Goal: Task Accomplishment & Management: Manage account settings

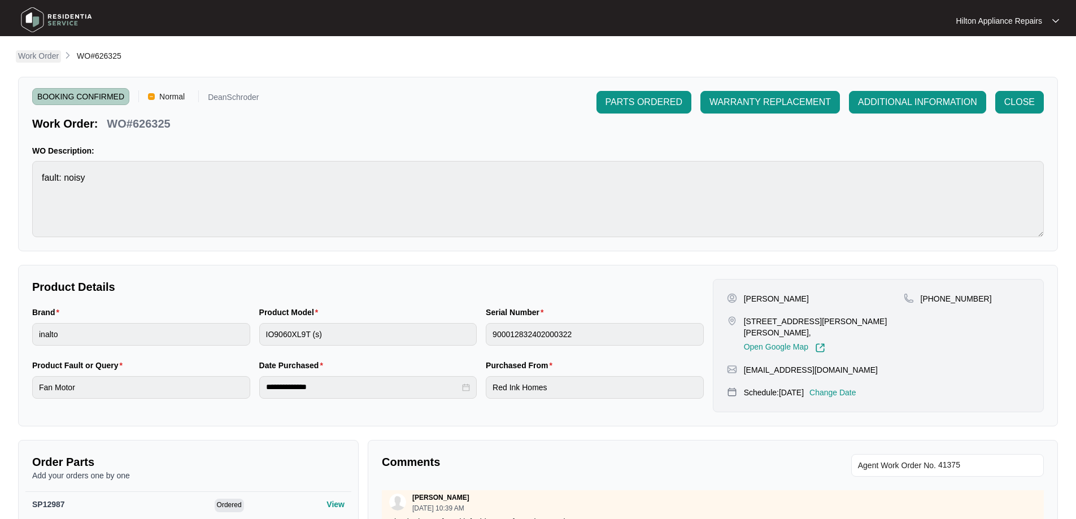
click at [43, 51] on p "Work Order" at bounding box center [38, 55] width 41 height 11
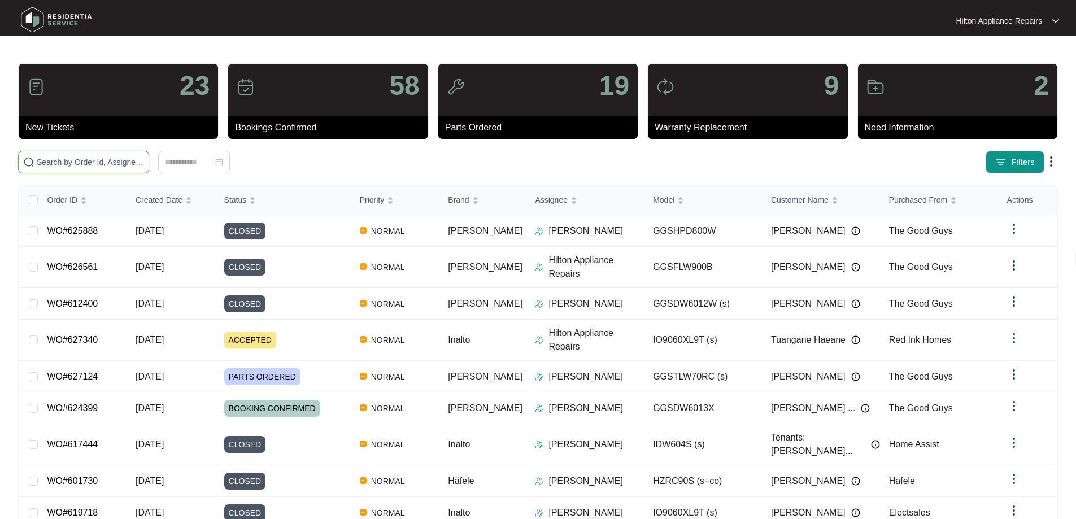
click at [101, 164] on input "text" at bounding box center [90, 162] width 107 height 12
click at [144, 167] on input "text" at bounding box center [90, 162] width 107 height 12
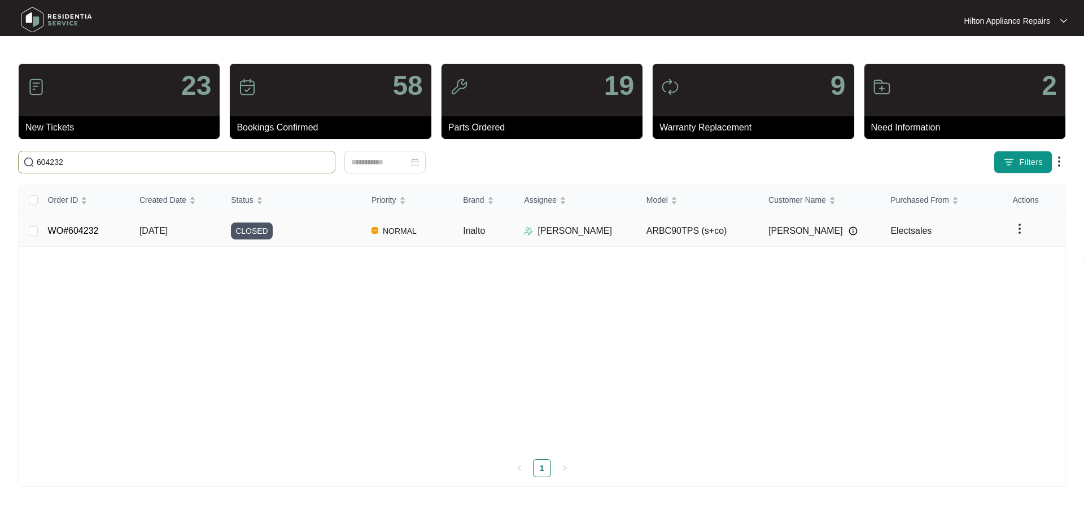
type input "604232"
click at [500, 239] on td "Inalto" at bounding box center [484, 231] width 61 height 32
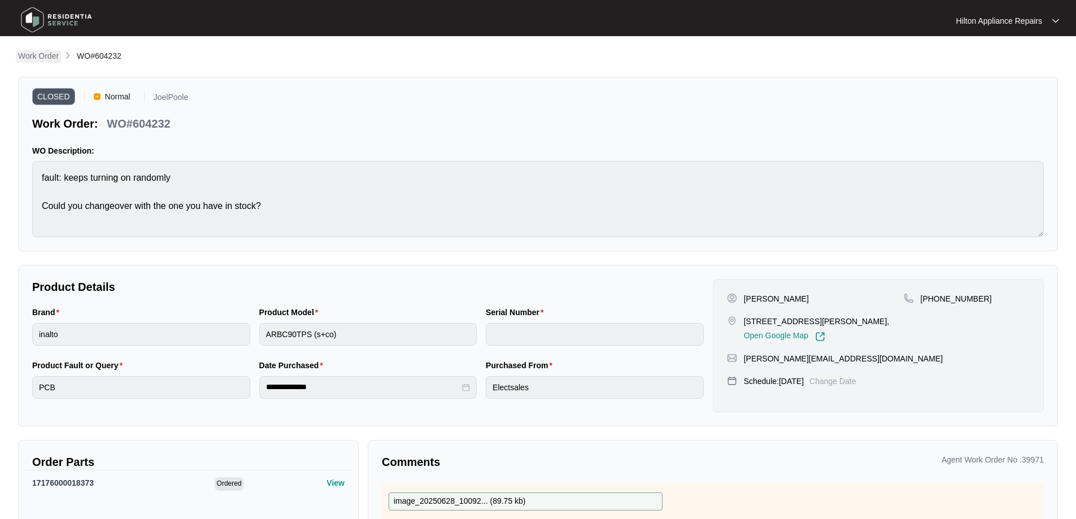
click at [40, 54] on p "Work Order" at bounding box center [38, 55] width 41 height 11
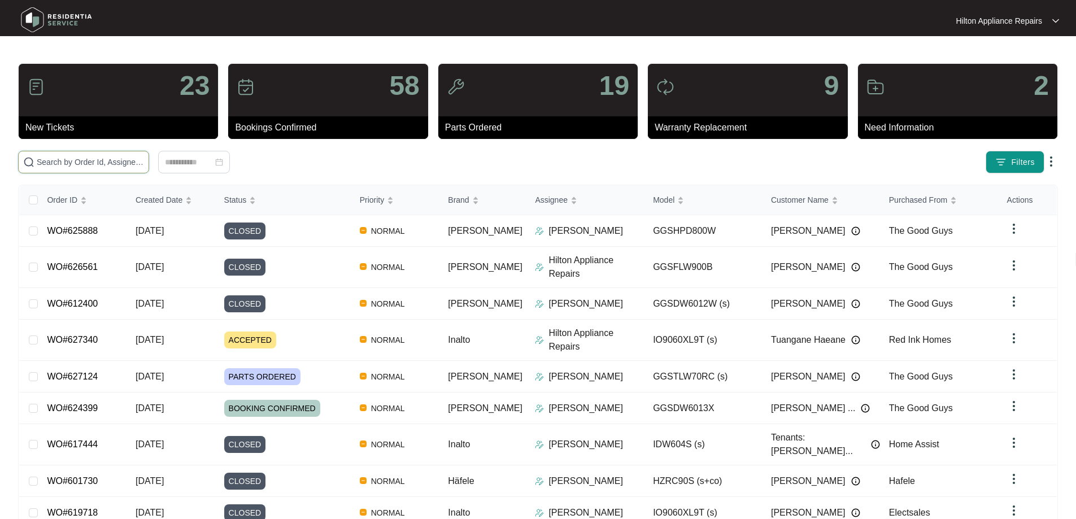
click at [119, 165] on input "text" at bounding box center [90, 162] width 107 height 12
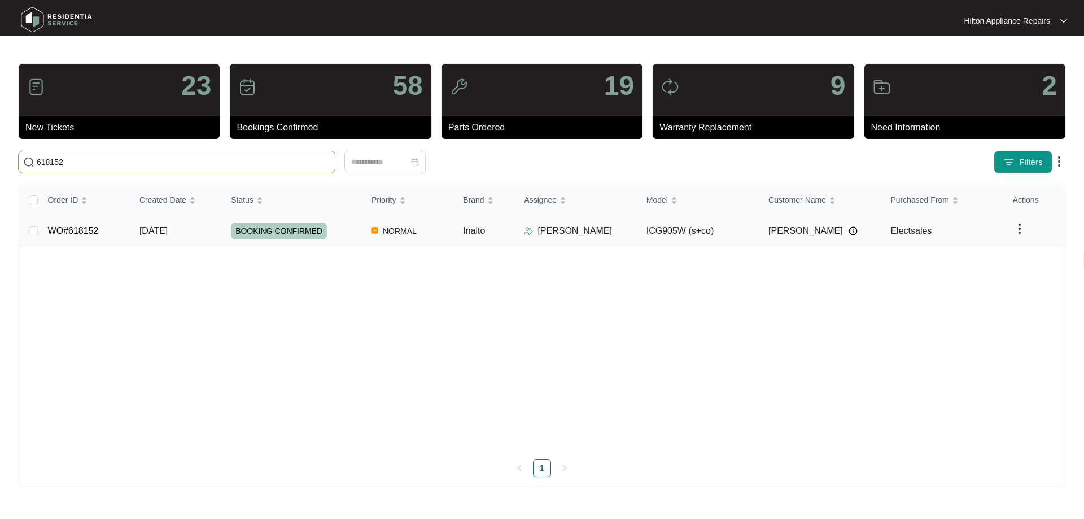
type input "618152"
click at [437, 229] on td "NORMAL" at bounding box center [408, 231] width 91 height 32
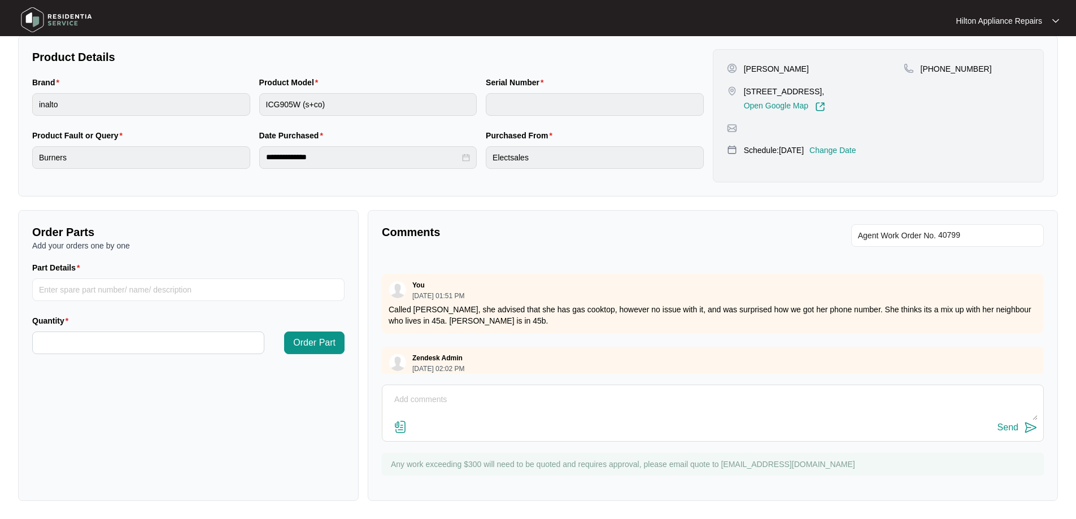
scroll to position [140, 0]
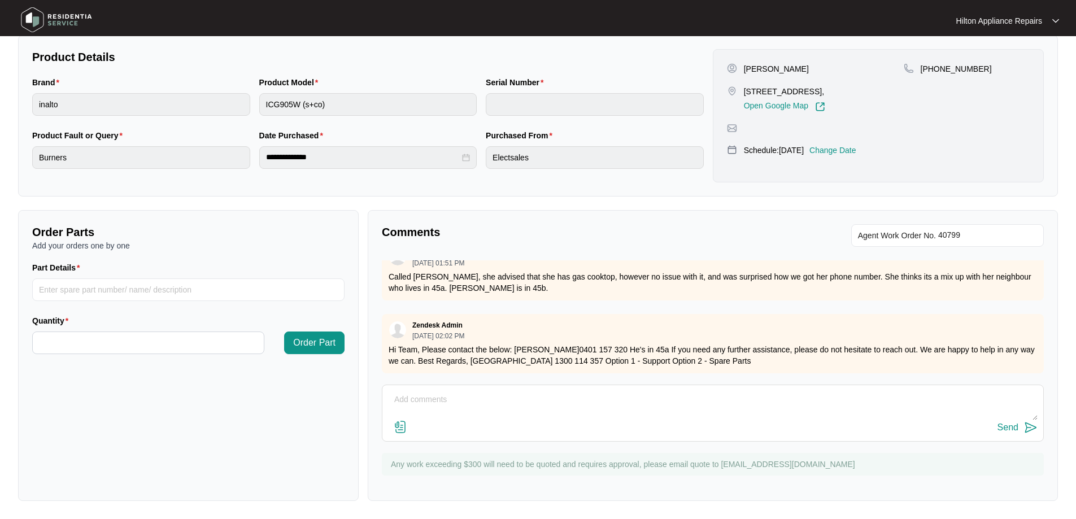
click at [621, 403] on textarea at bounding box center [712, 405] width 649 height 29
paste textarea "WO#618152 Address - Attended site 31/07/25 and carried out the following works …"
type textarea "WO#618152 Address - Attended site 31/07/25 and carried out the following works …"
click at [403, 429] on img at bounding box center [401, 427] width 14 height 14
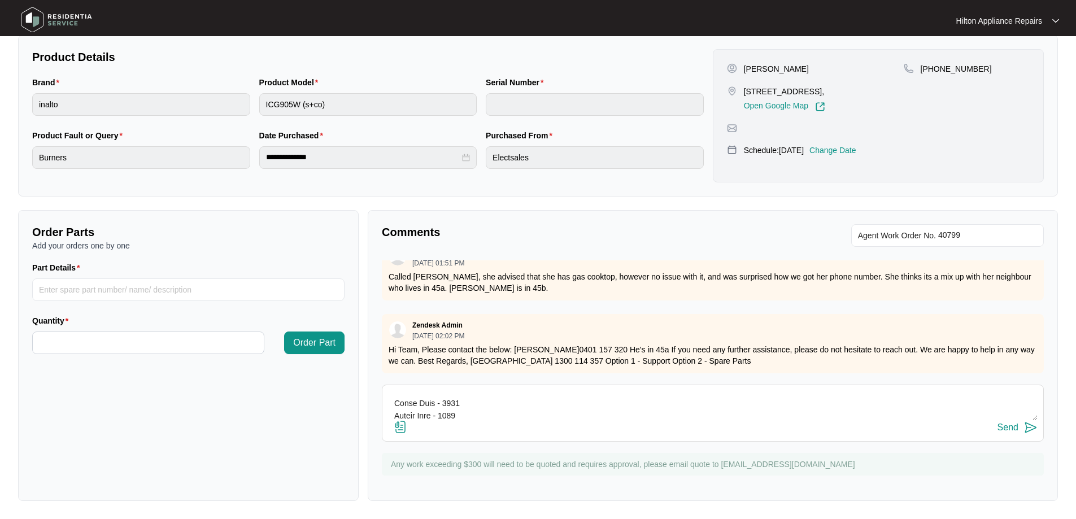
click at [0, 0] on input "file" at bounding box center [0, 0] width 0 height 0
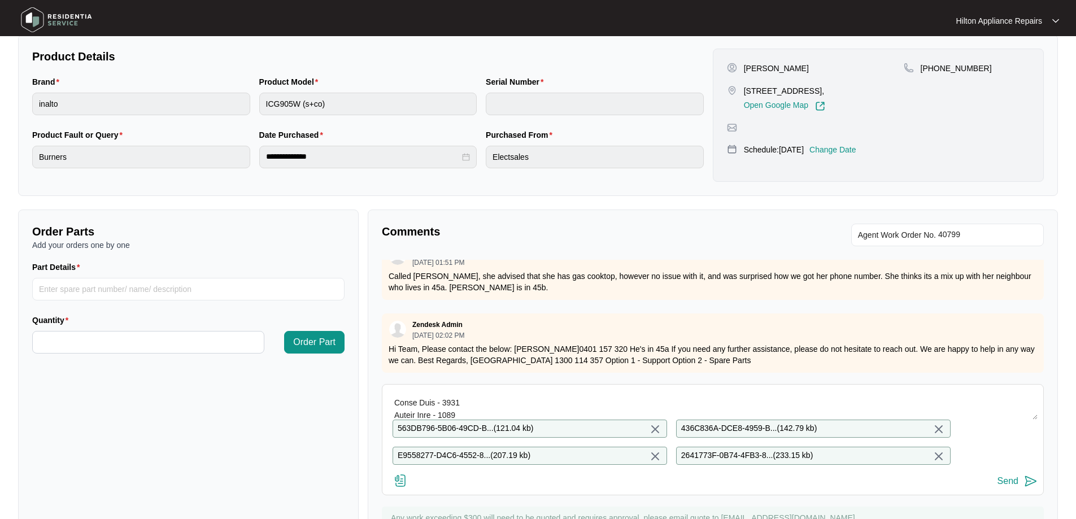
click at [1002, 486] on div "Send" at bounding box center [1007, 481] width 21 height 10
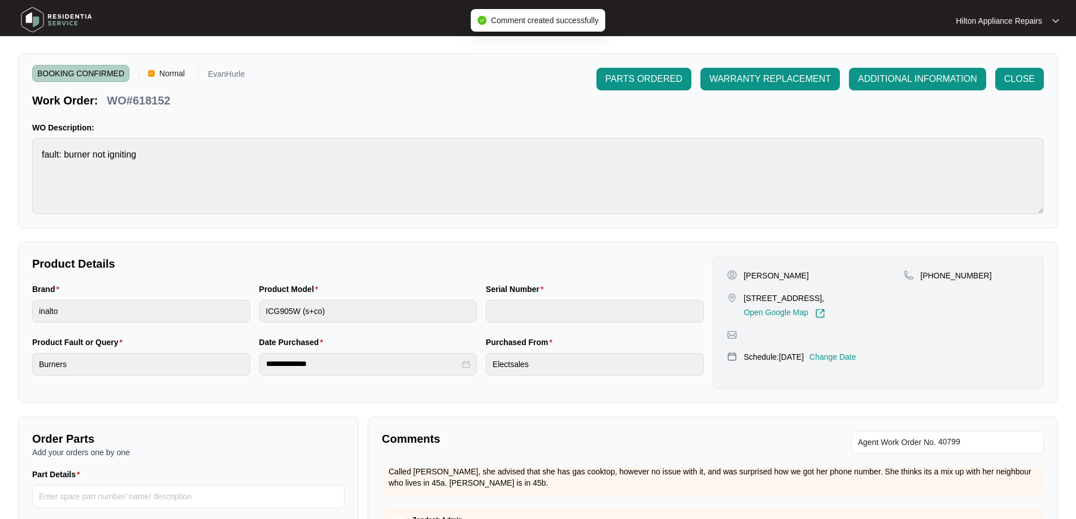
scroll to position [0, 0]
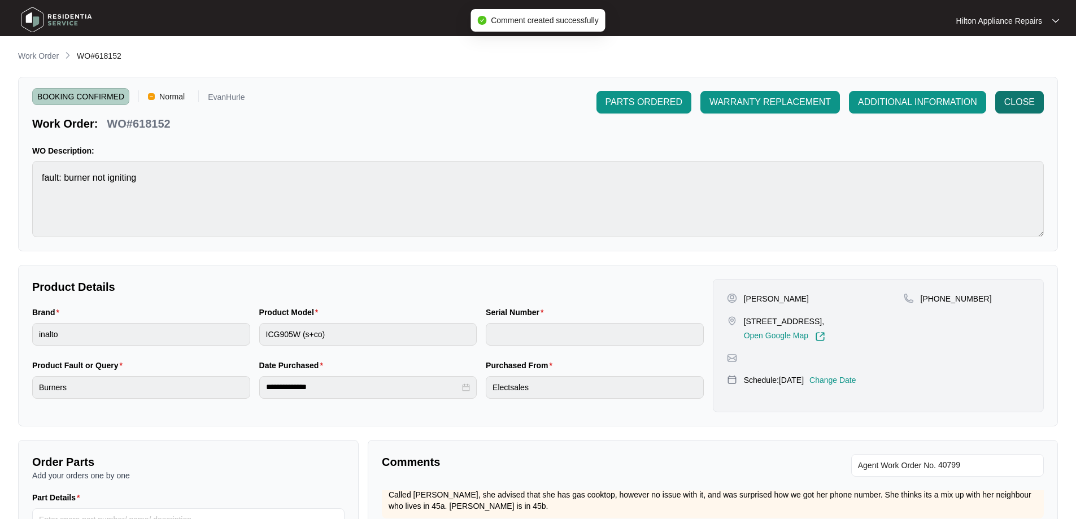
click at [1028, 101] on span "CLOSE" at bounding box center [1019, 102] width 30 height 14
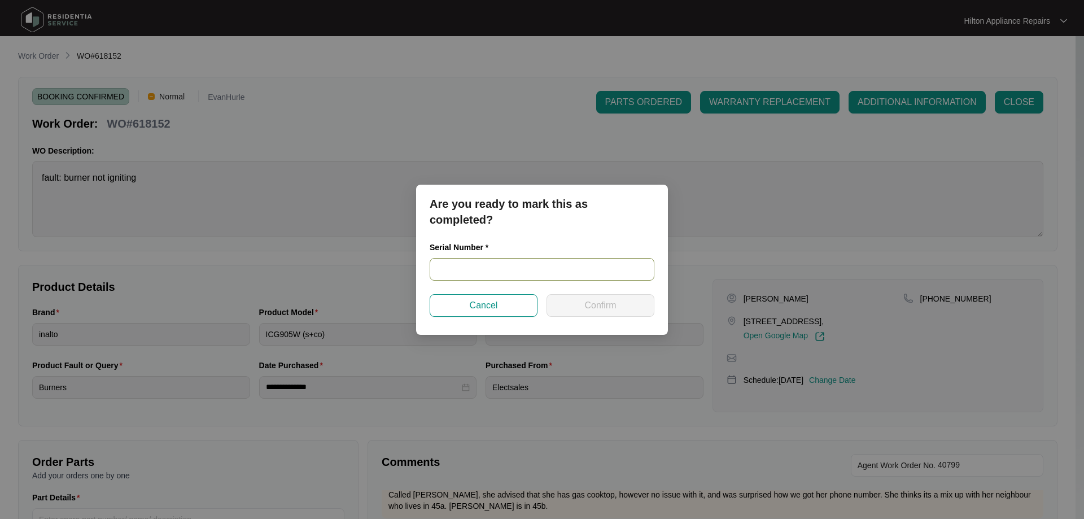
click at [470, 272] on input "text" at bounding box center [542, 269] width 225 height 23
type input "2023121500421"
click at [597, 302] on span "Confirm" at bounding box center [600, 306] width 32 height 14
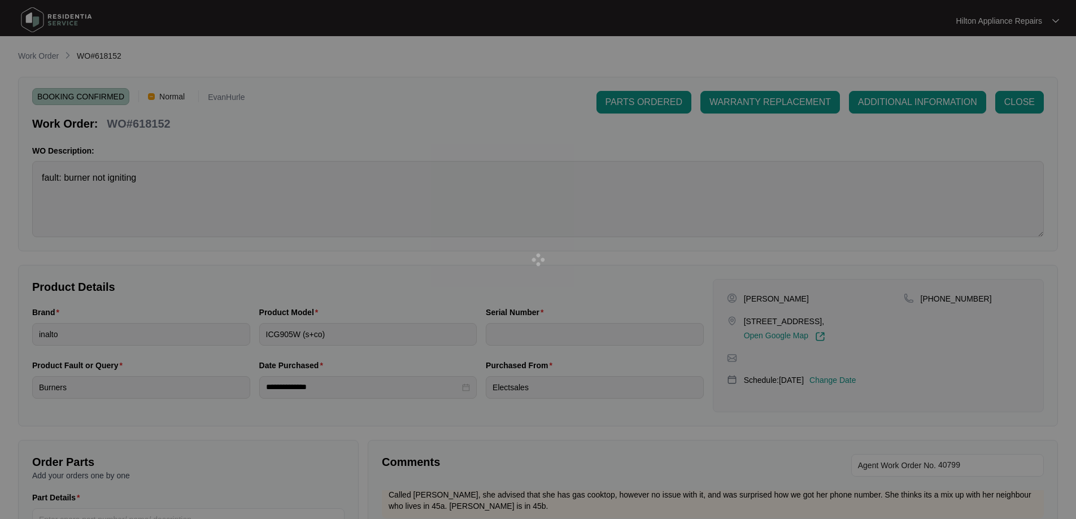
type input "2023121500421"
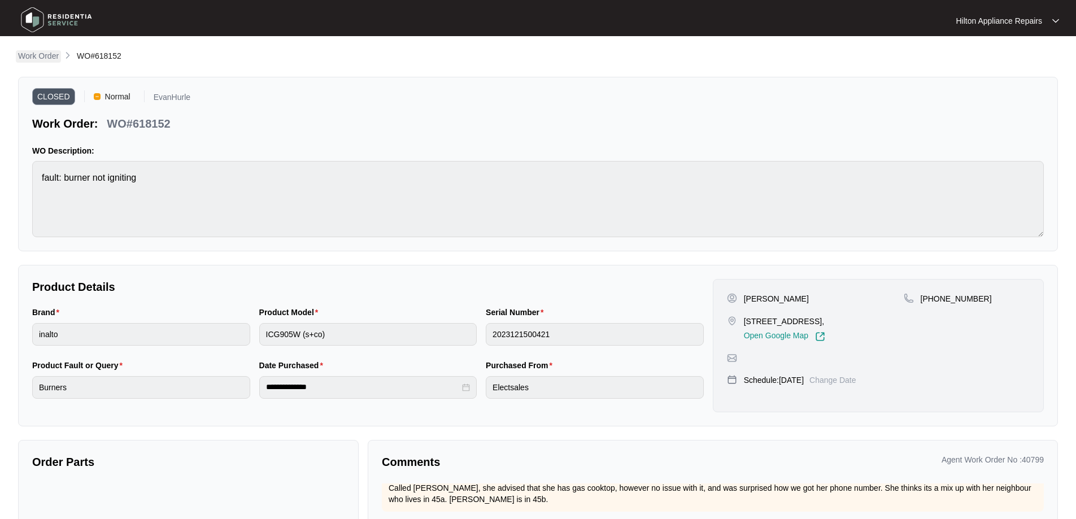
click at [43, 56] on p "Work Order" at bounding box center [38, 55] width 41 height 11
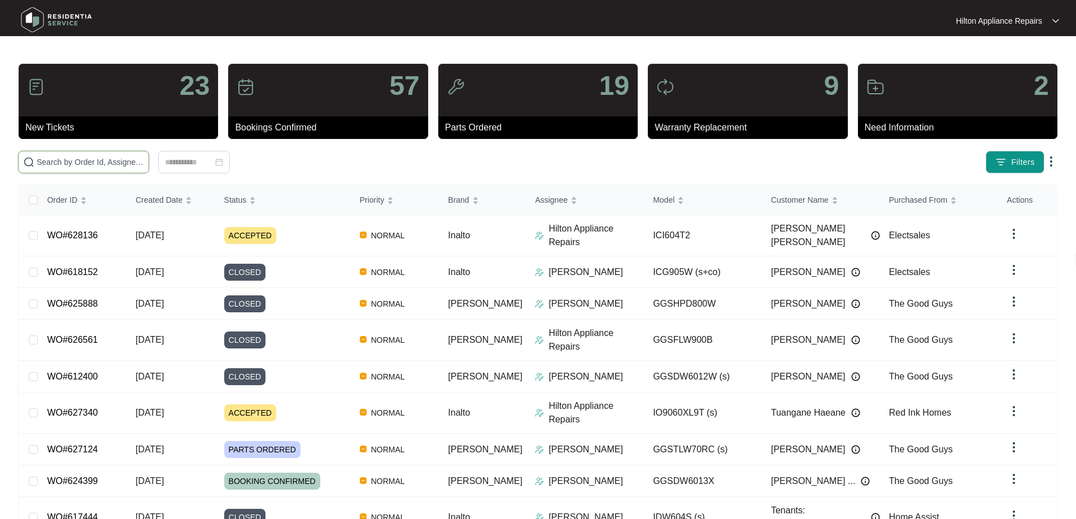
click at [144, 164] on input "text" at bounding box center [90, 162] width 107 height 12
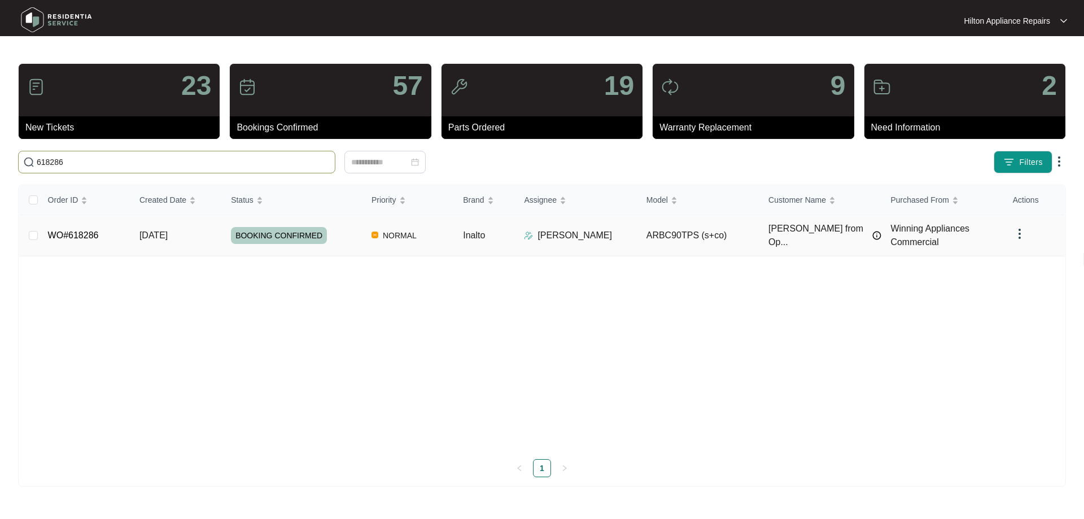
type input "618286"
click at [509, 239] on td "Inalto" at bounding box center [484, 235] width 61 height 41
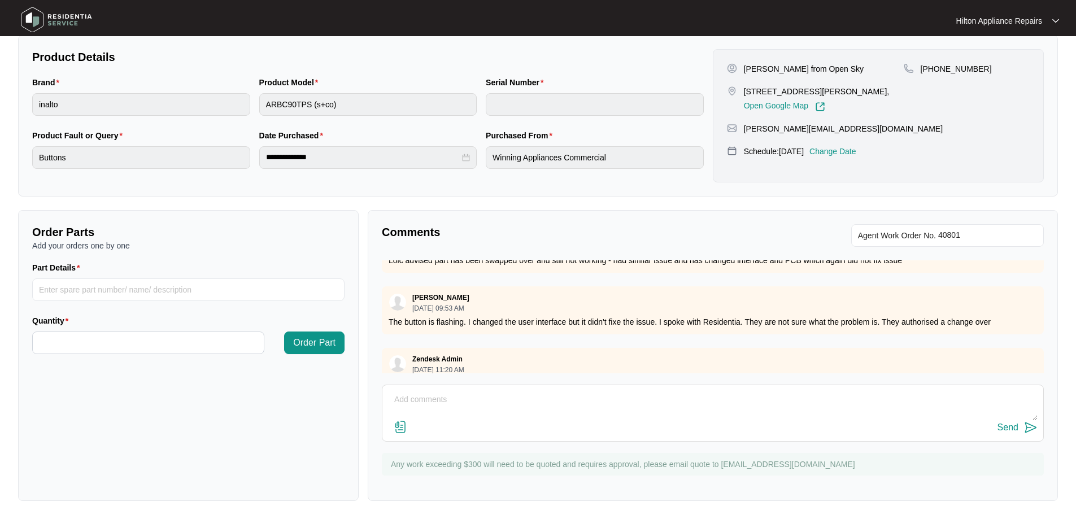
scroll to position [421, 0]
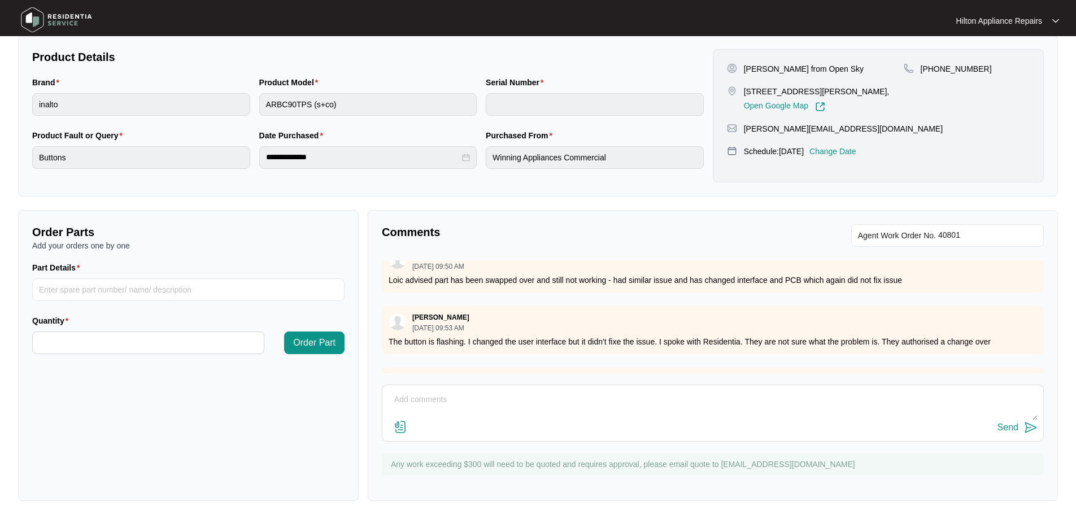
click at [478, 393] on textarea at bounding box center [712, 405] width 649 height 29
paste textarea "Joel Poole (CENTRAL - Apprentice) (15/08/2025) - Work Note Removed new rangehoo…"
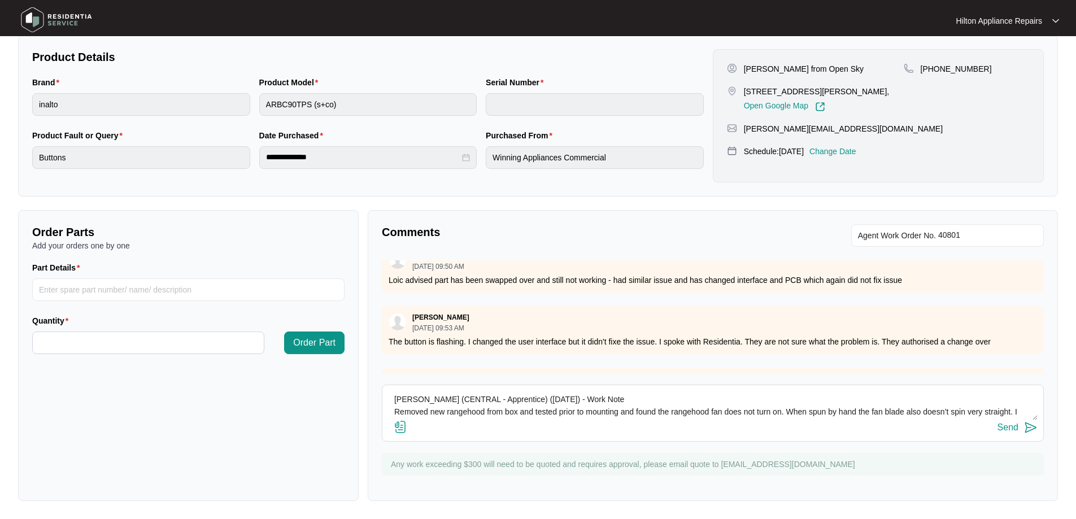
scroll to position [8, 0]
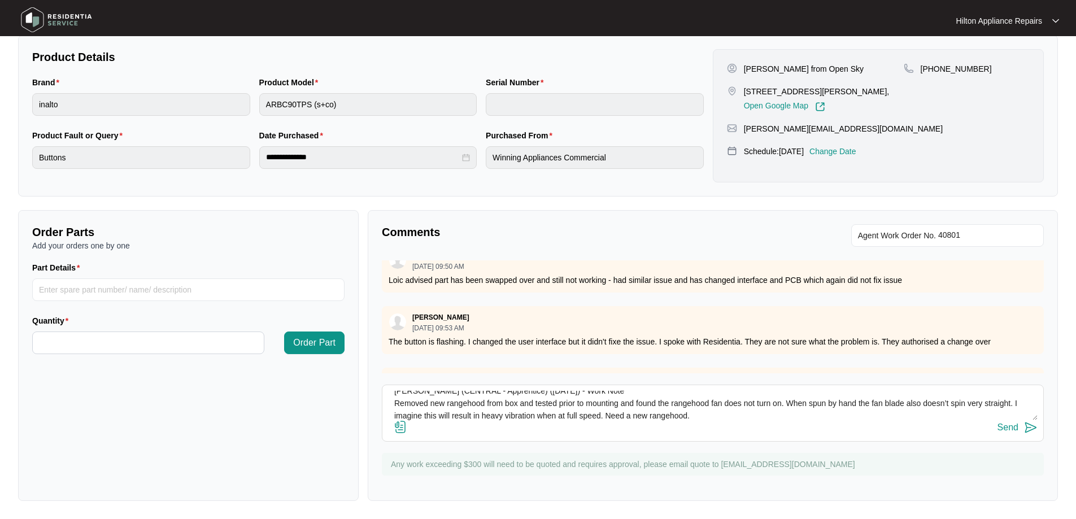
type textarea "Joel Poole (CENTRAL - Apprentice) (15/08/2025) - Work Note Removed new rangehoo…"
click at [1003, 426] on div "Send" at bounding box center [1007, 427] width 21 height 10
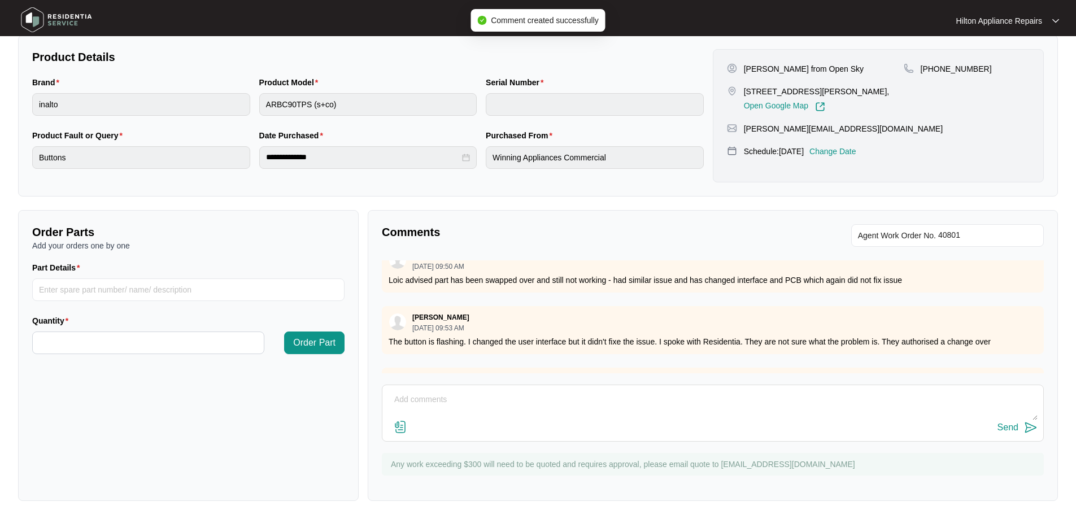
scroll to position [0, 0]
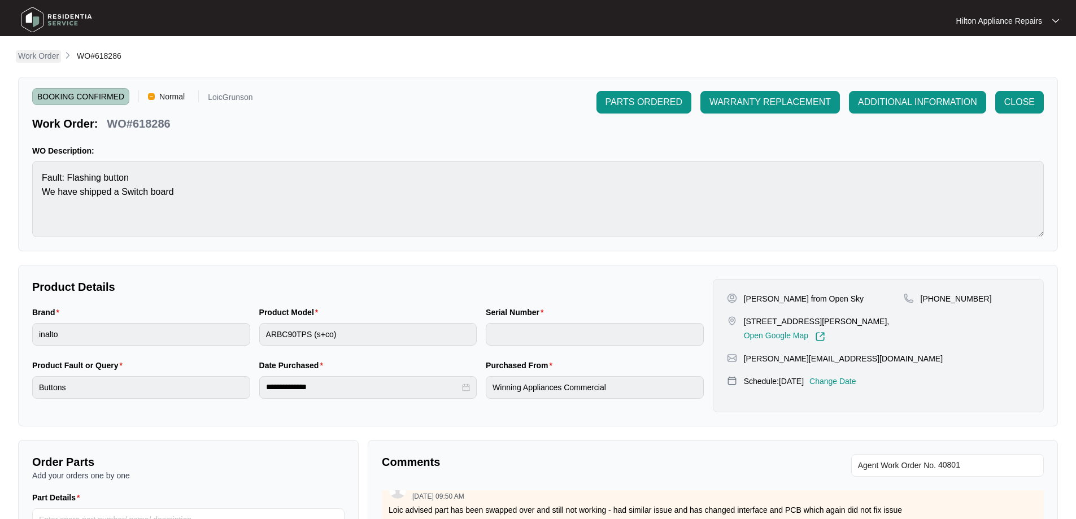
click at [45, 55] on p "Work Order" at bounding box center [38, 55] width 41 height 11
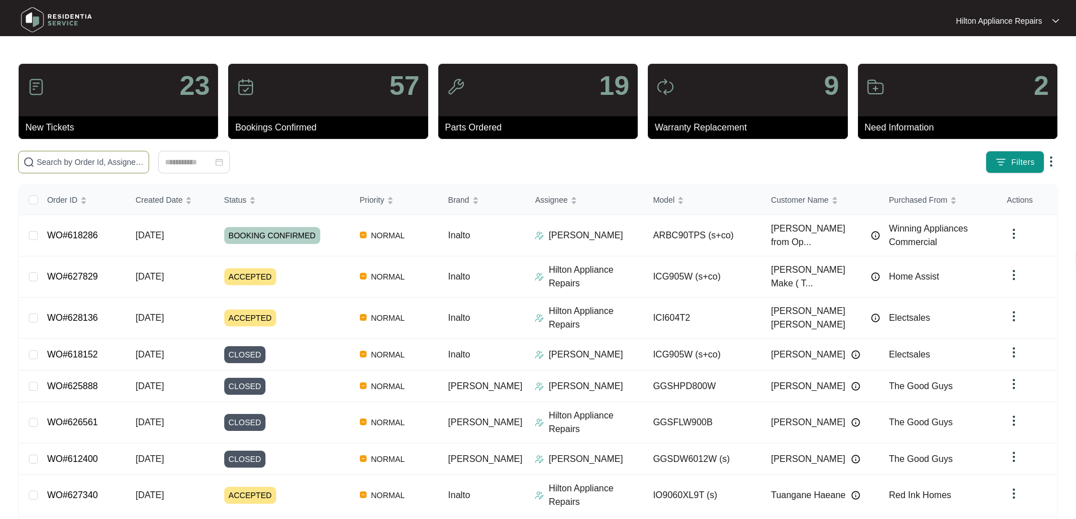
click at [126, 164] on input "text" at bounding box center [90, 162] width 107 height 12
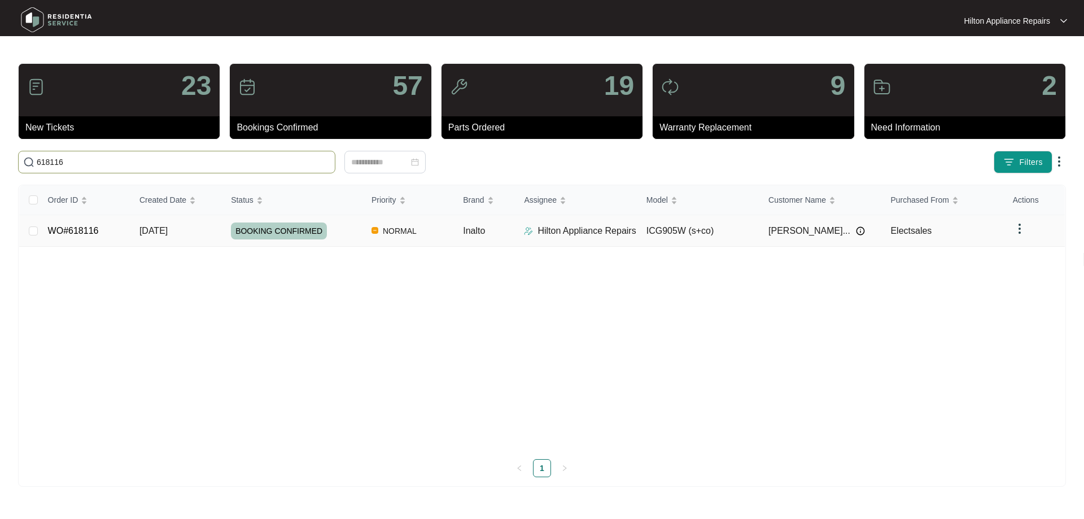
type input "618116"
click at [532, 228] on img at bounding box center [528, 230] width 9 height 9
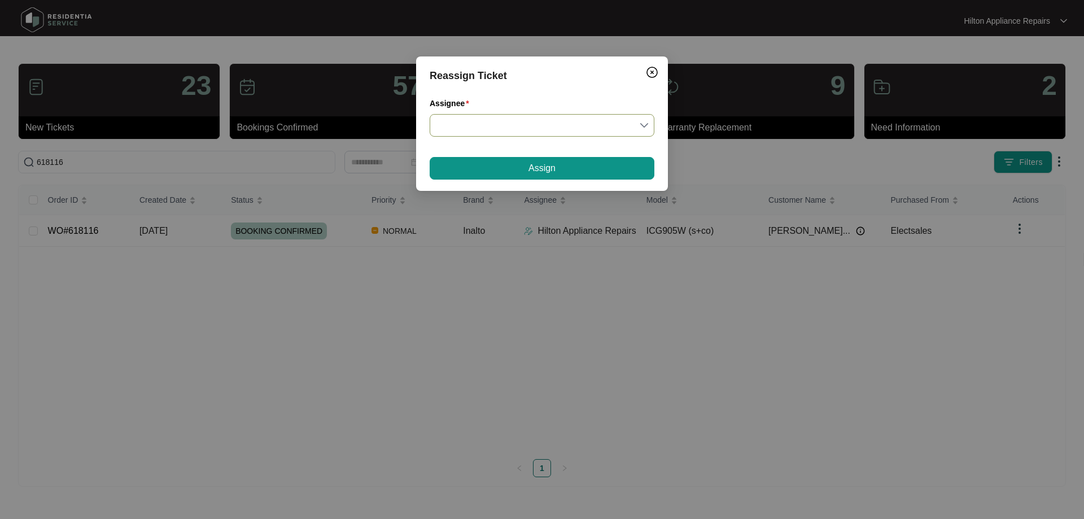
click at [513, 132] on input "Assignee" at bounding box center [541, 125] width 211 height 21
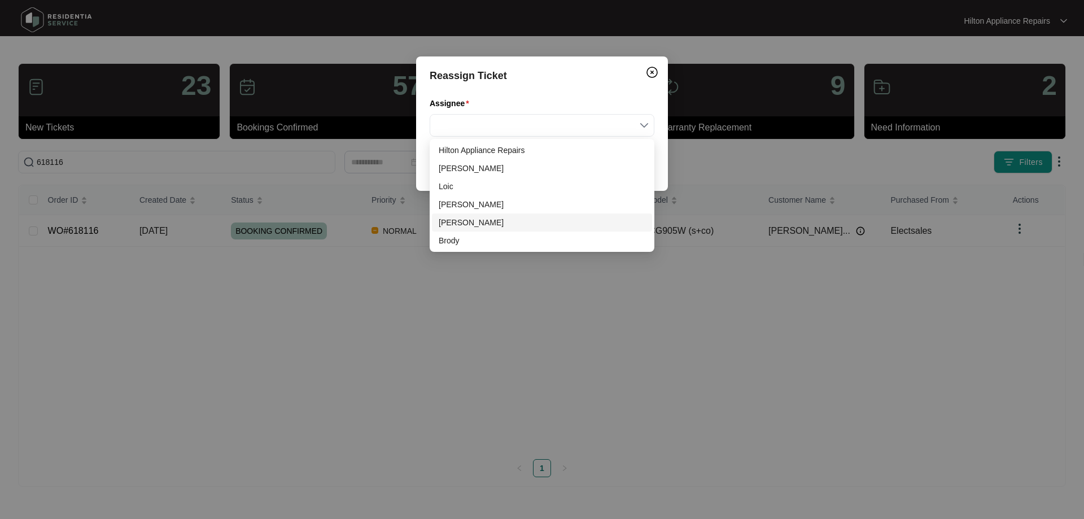
click at [457, 225] on div "Evan" at bounding box center [542, 222] width 207 height 12
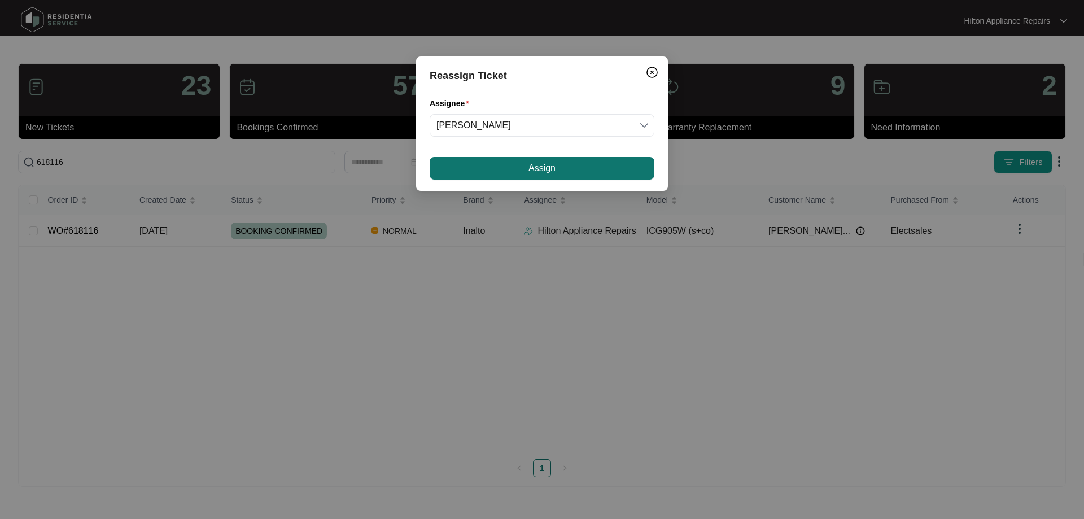
click at [531, 162] on span "Assign" at bounding box center [542, 168] width 27 height 14
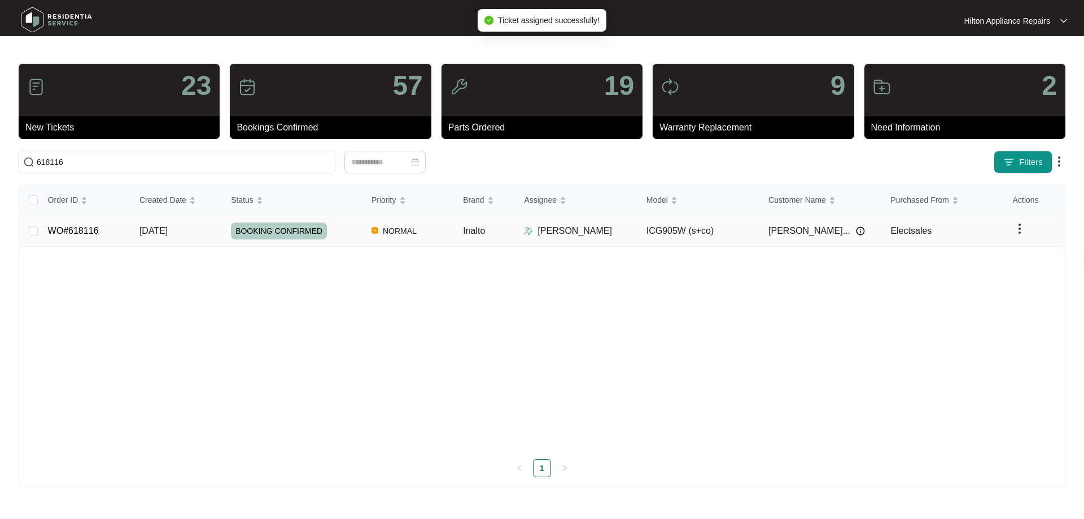
click at [505, 232] on td "Inalto" at bounding box center [484, 231] width 61 height 32
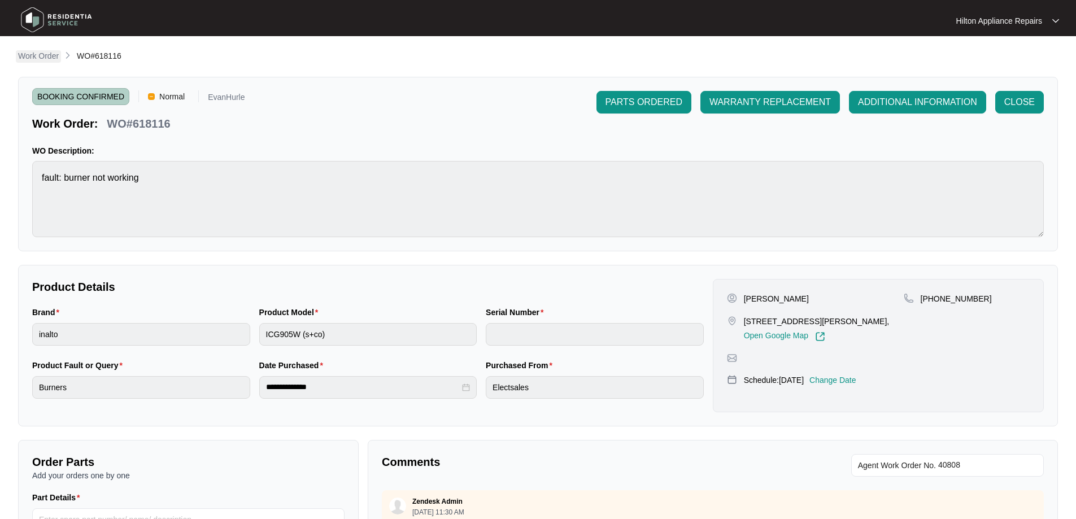
click at [40, 56] on p "Work Order" at bounding box center [38, 55] width 41 height 11
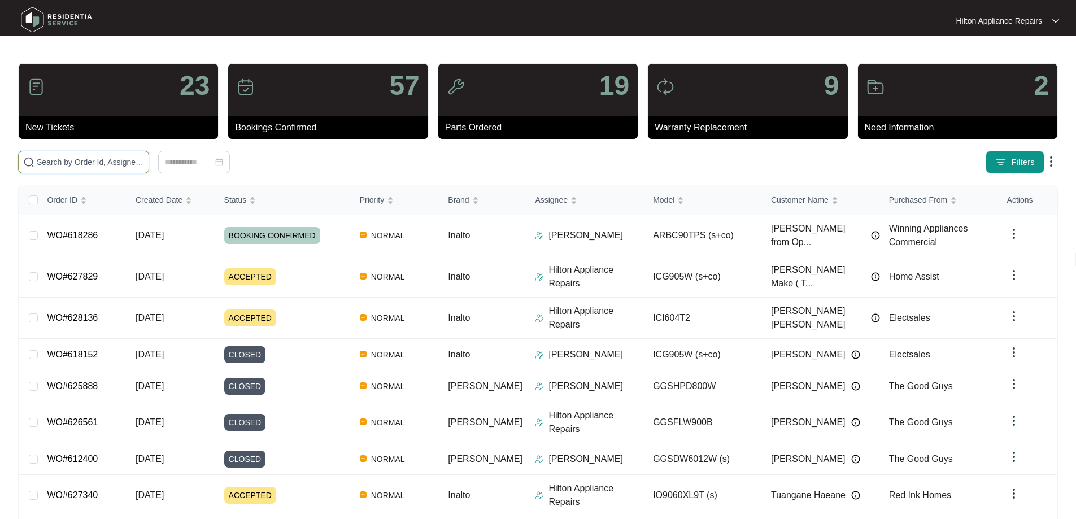
click at [144, 160] on input "text" at bounding box center [90, 162] width 107 height 12
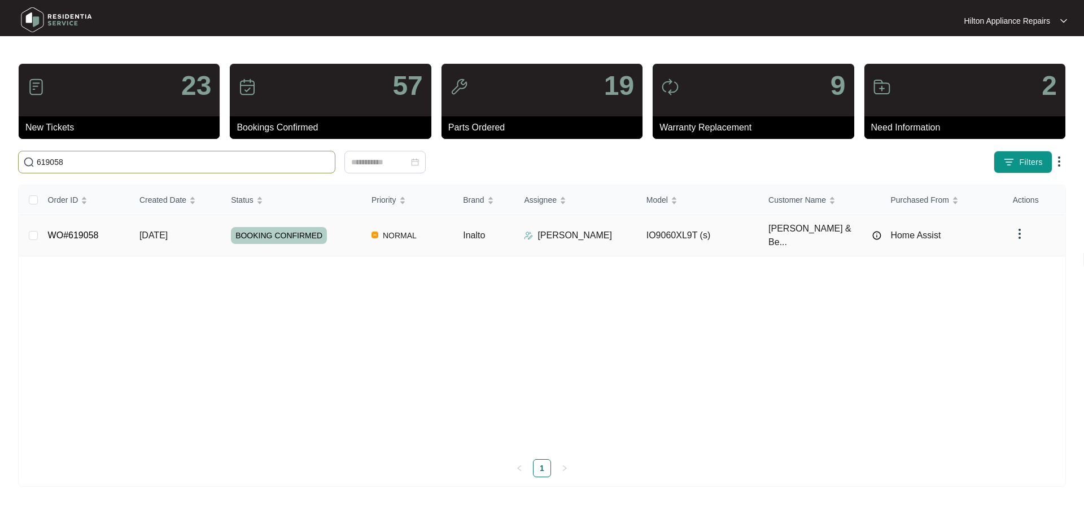
type input "619058"
click at [430, 230] on td "NORMAL" at bounding box center [408, 235] width 91 height 41
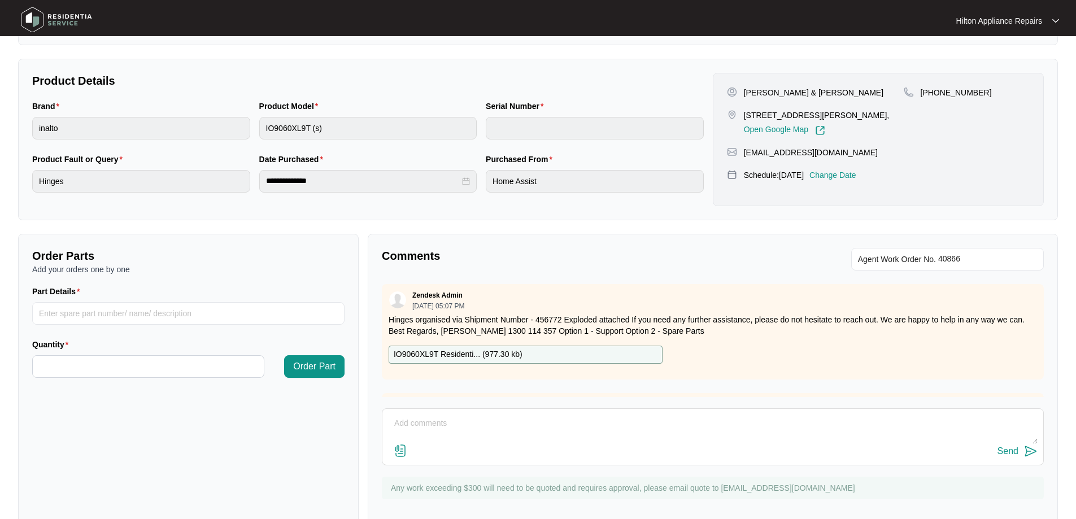
scroll to position [230, 0]
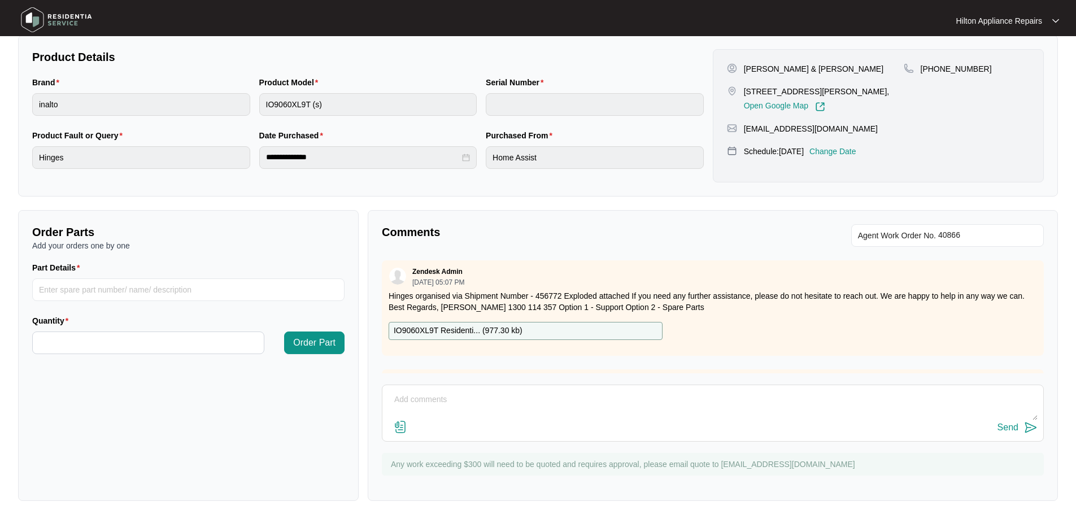
click at [717, 403] on textarea at bounding box center [712, 405] width 649 height 29
paste textarea "Joel Poole (CENTRAL - Apprentice) (15/08/2025) - Work Note replaced hinges in o…"
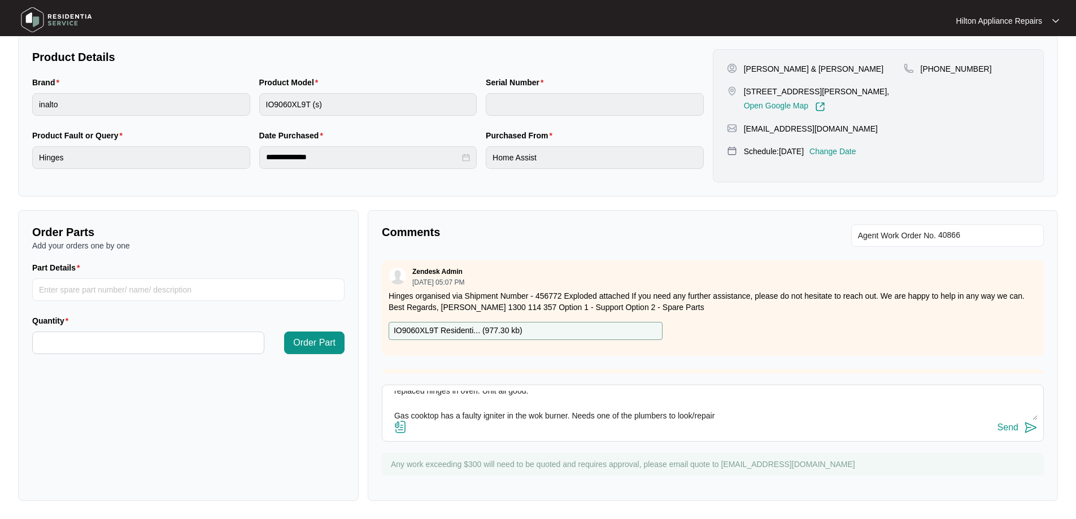
type textarea "Joel Poole (CENTRAL - Apprentice) (15/08/2025) - Work Note replaced hinges in o…"
click at [401, 427] on img at bounding box center [401, 427] width 14 height 14
click at [0, 0] on input "file" at bounding box center [0, 0] width 0 height 0
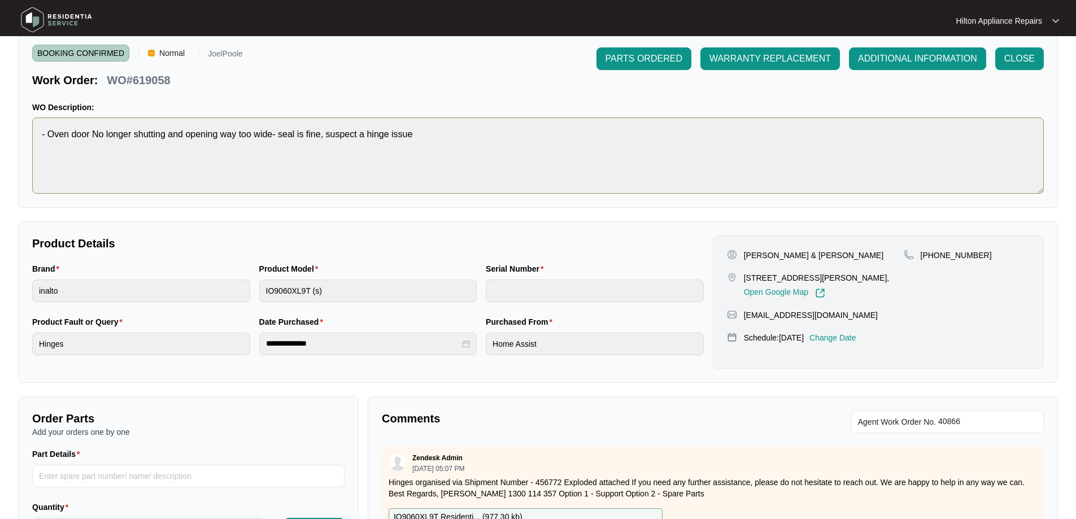
scroll to position [0, 0]
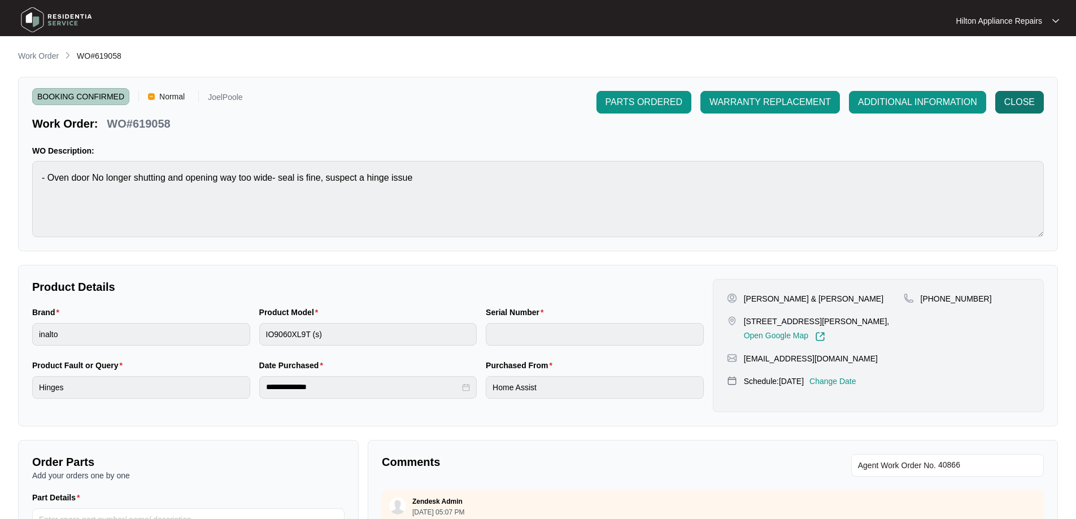
click at [999, 98] on button "CLOSE" at bounding box center [1019, 102] width 49 height 23
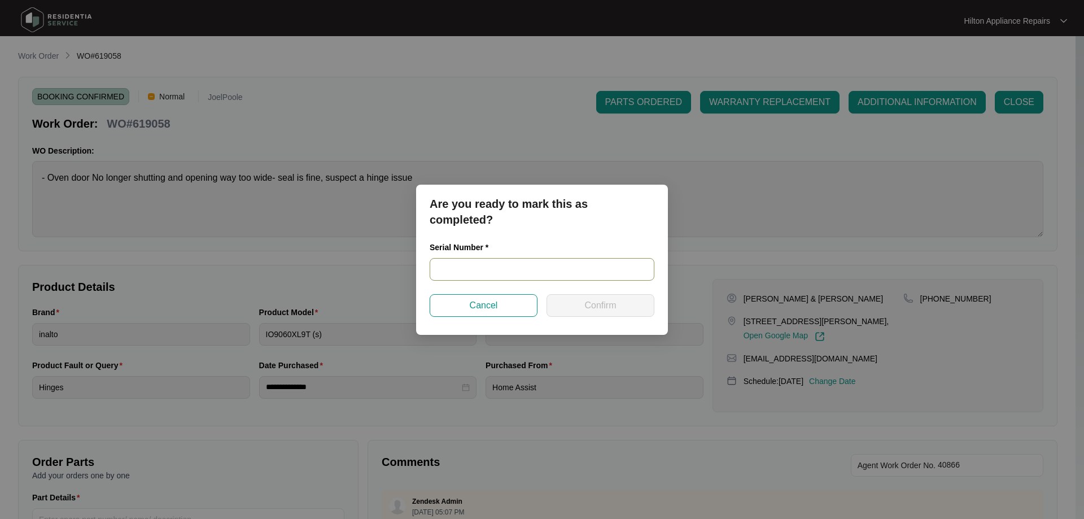
click at [584, 268] on input "text" at bounding box center [542, 269] width 225 height 23
type input "900012832405000302"
click at [631, 302] on button "Confirm" at bounding box center [601, 305] width 108 height 23
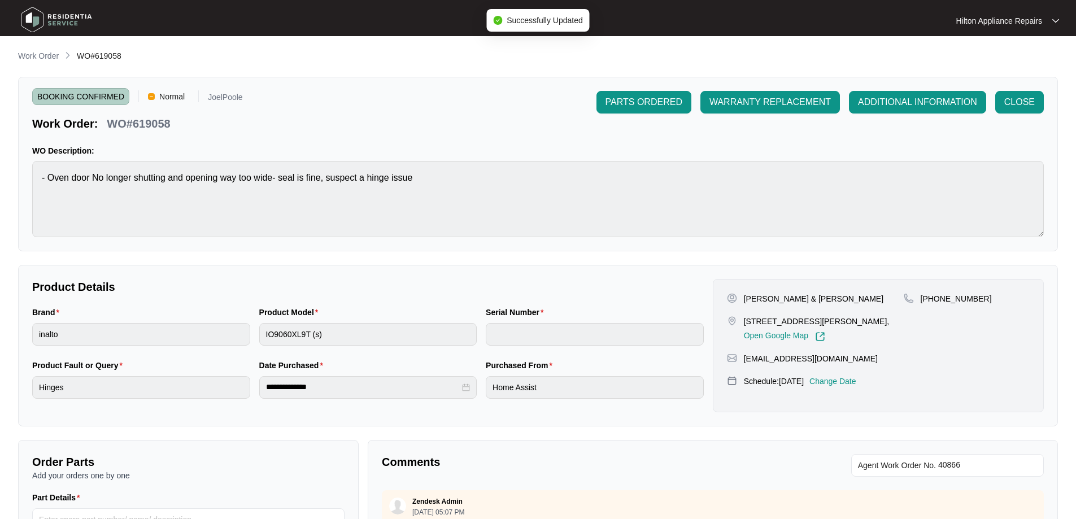
type input "900012832405000302"
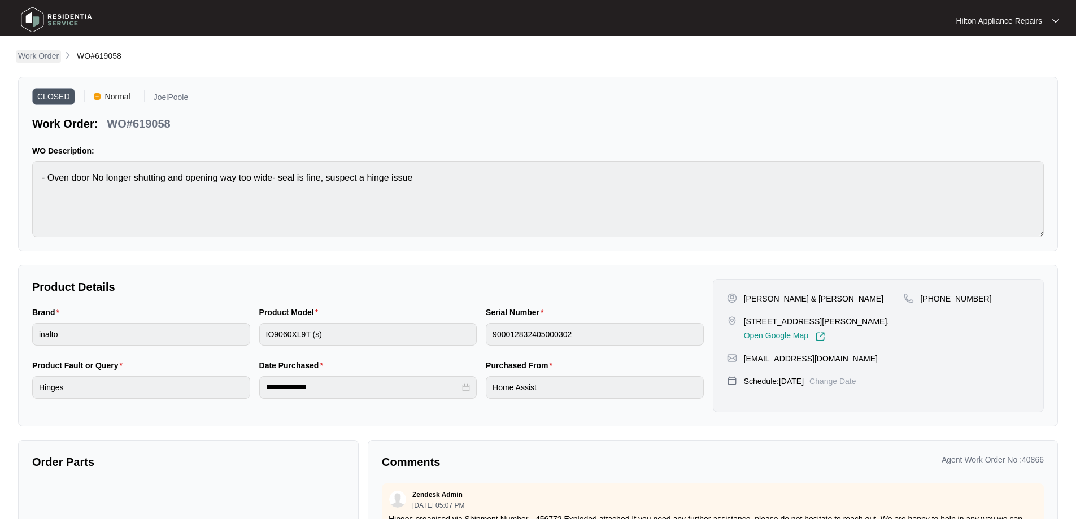
click at [47, 53] on p "Work Order" at bounding box center [38, 55] width 41 height 11
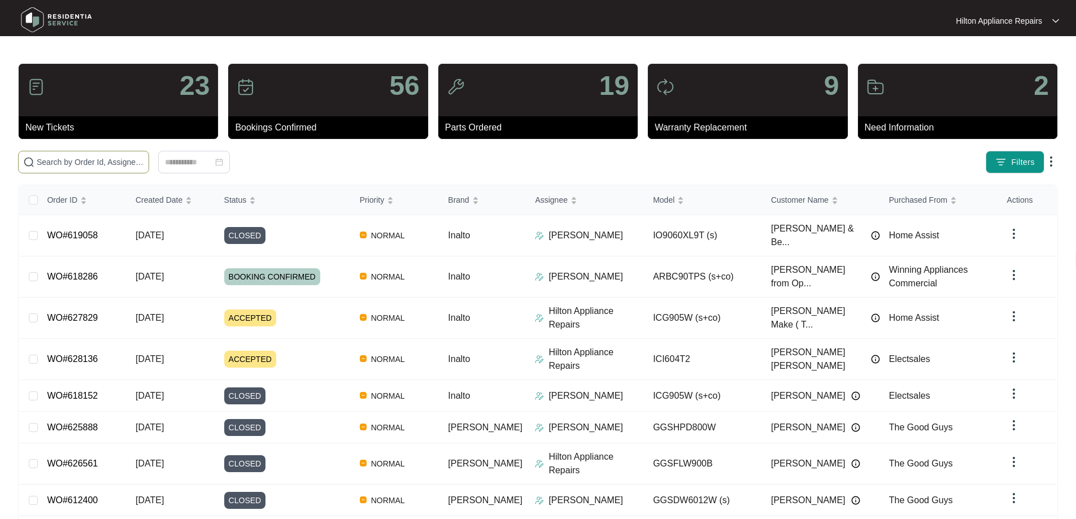
click at [84, 160] on input "text" at bounding box center [90, 162] width 107 height 12
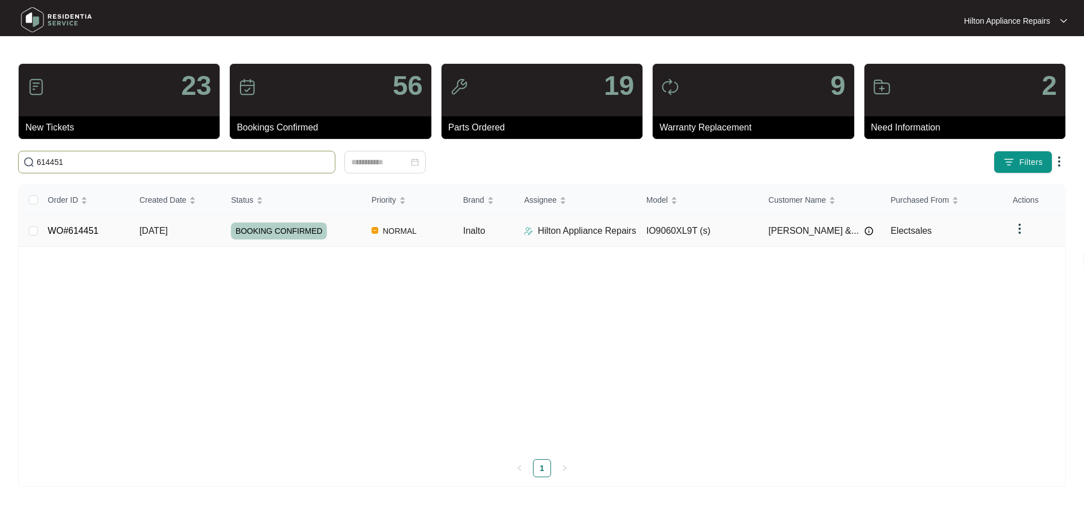
type input "614451"
click at [603, 233] on p "Hilton Appliance Repairs" at bounding box center [587, 231] width 98 height 14
click at [602, 229] on p "Hilton Appliance Repairs" at bounding box center [587, 231] width 98 height 14
click at [447, 230] on td "NORMAL" at bounding box center [408, 231] width 91 height 32
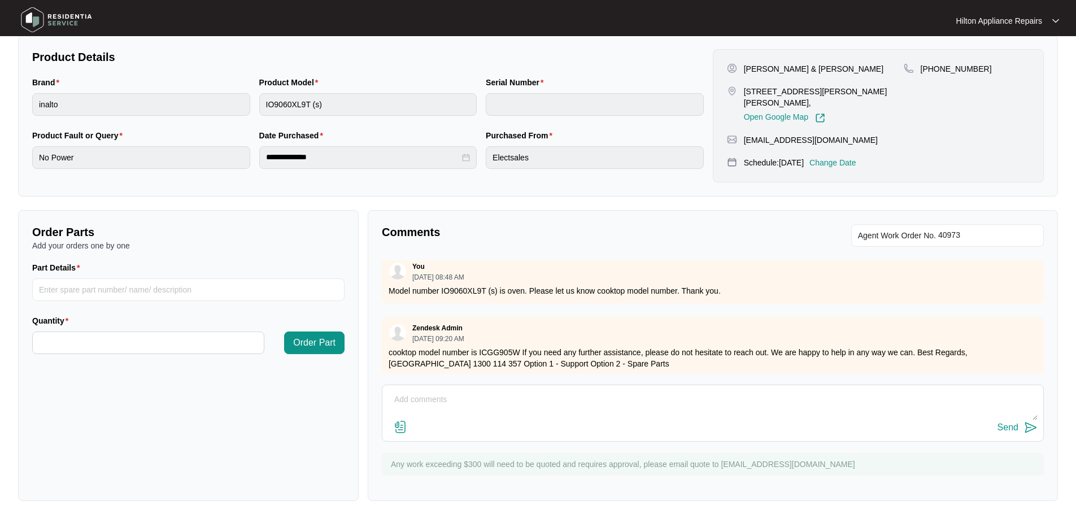
scroll to position [260, 0]
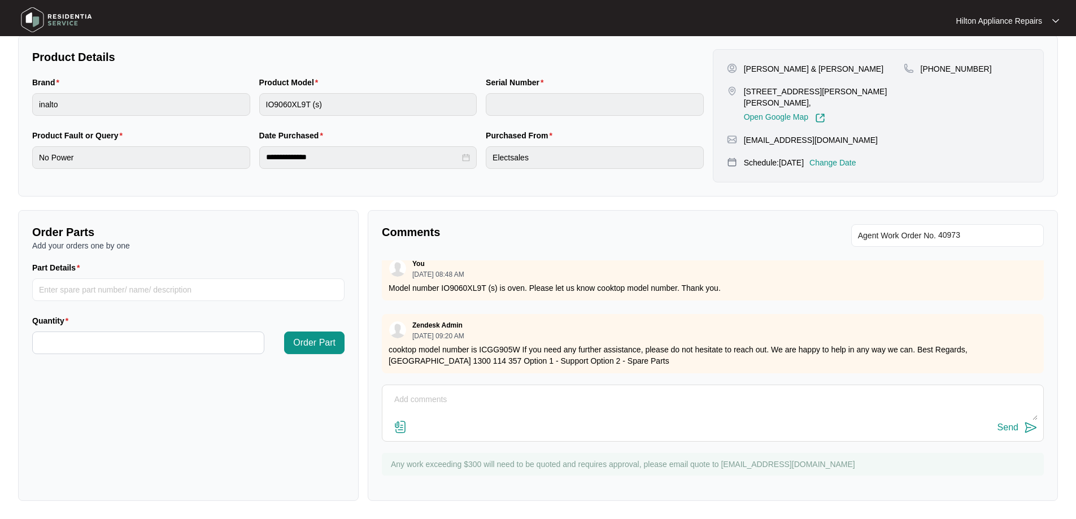
click at [449, 399] on textarea at bounding box center [712, 405] width 649 height 29
paste textarea "Start 1245 Finish 1315 Attended property for humming noise coming from 5 burner…"
type textarea "Start 1245 Finish 1315 Attended property for humming noise coming from 5 burner…"
click at [1009, 427] on div "Send" at bounding box center [1007, 427] width 21 height 10
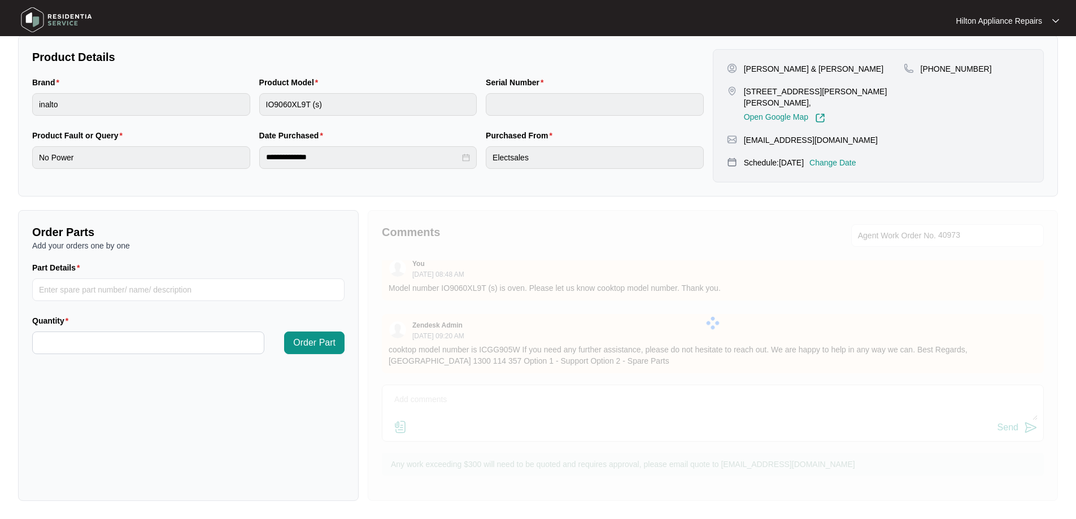
scroll to position [0, 0]
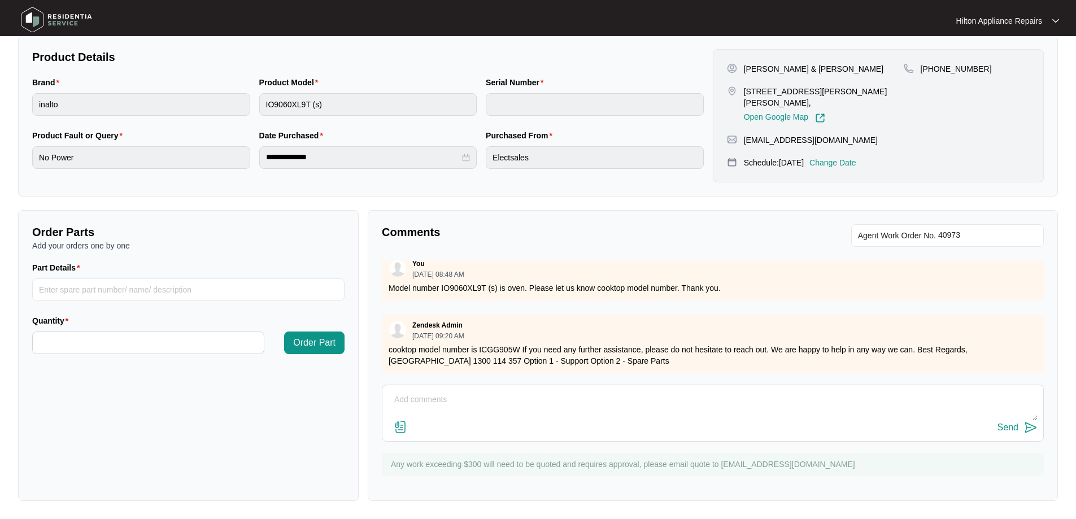
click at [667, 396] on textarea at bounding box center [712, 405] width 649 height 29
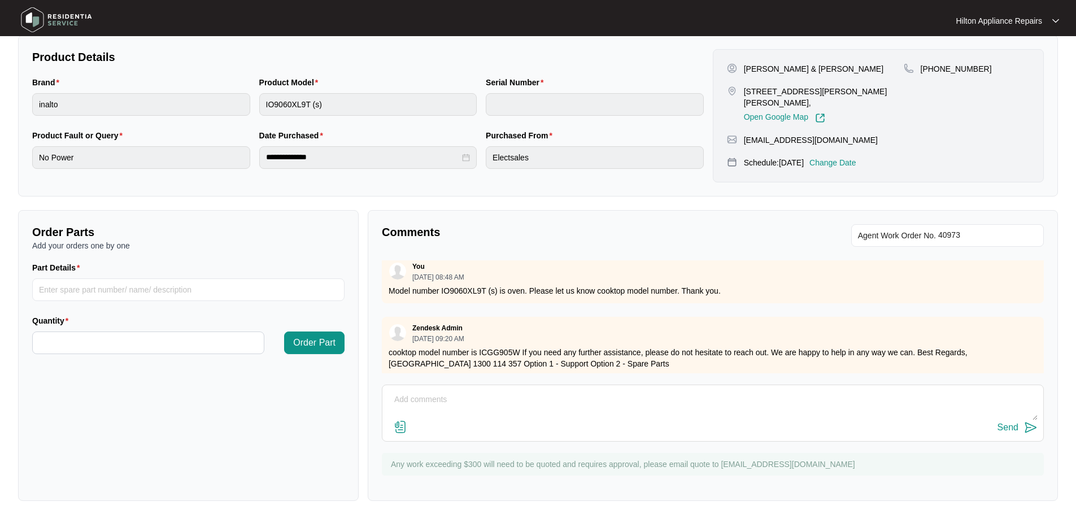
scroll to position [260, 0]
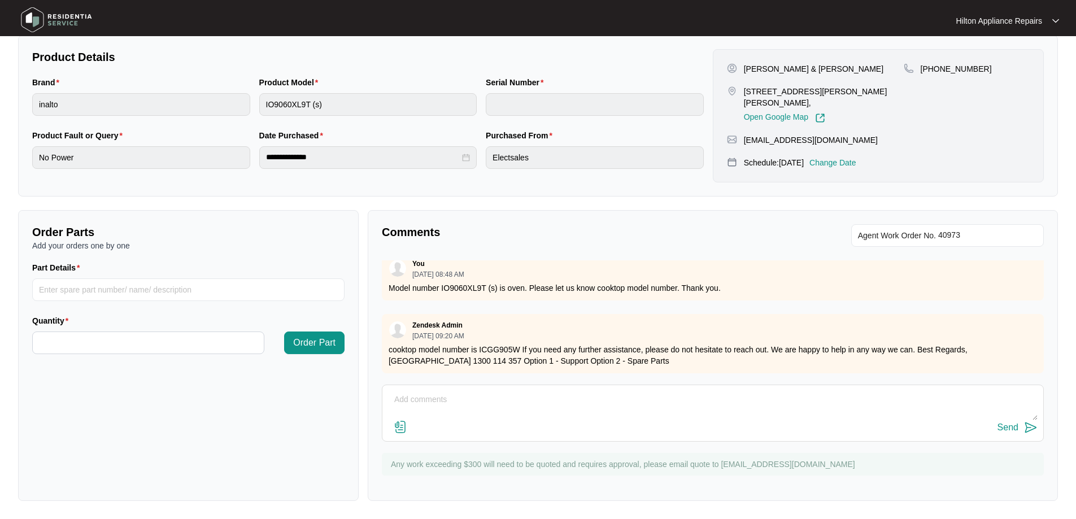
click at [583, 398] on textarea at bounding box center [712, 405] width 649 height 29
paste textarea "Start 1245 Finish 1315 Attended property for humming noise coming from 5 burner…"
type textarea "Start 1245 Finish 1315 Attended property for humming noise coming from 5 burner…"
click at [1009, 427] on div "Send" at bounding box center [1007, 427] width 21 height 10
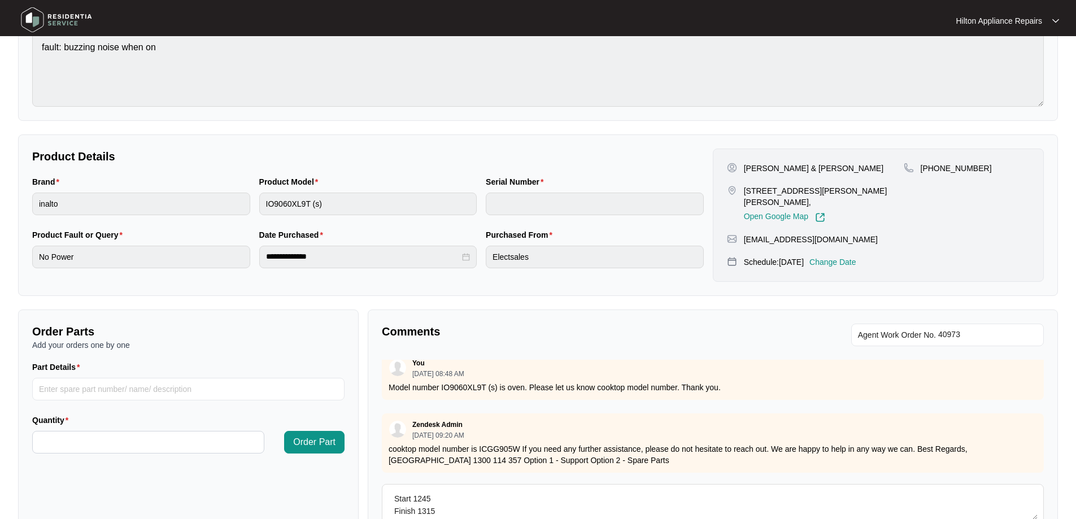
scroll to position [0, 0]
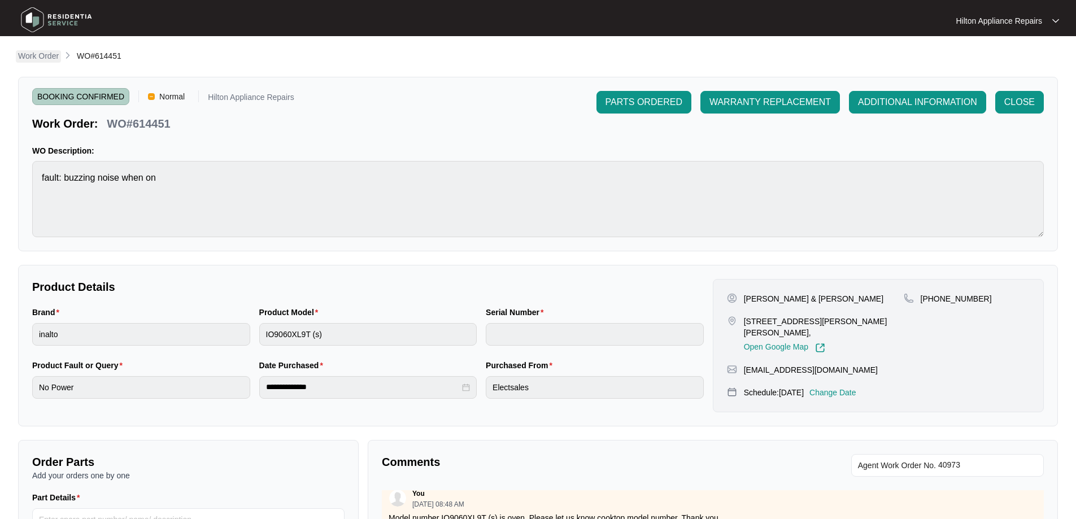
click at [30, 55] on p "Work Order" at bounding box center [38, 55] width 41 height 11
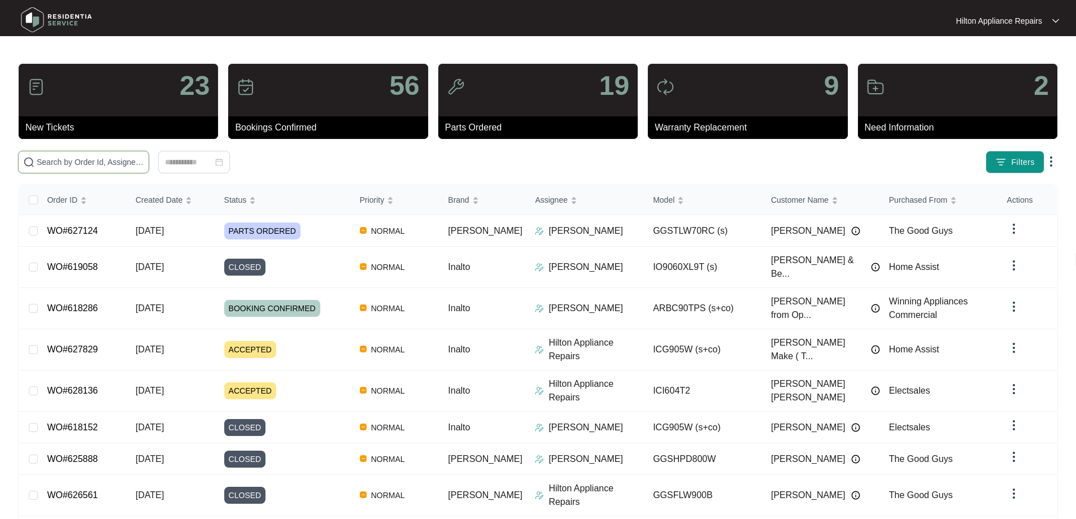
click at [144, 167] on input "text" at bounding box center [90, 162] width 107 height 12
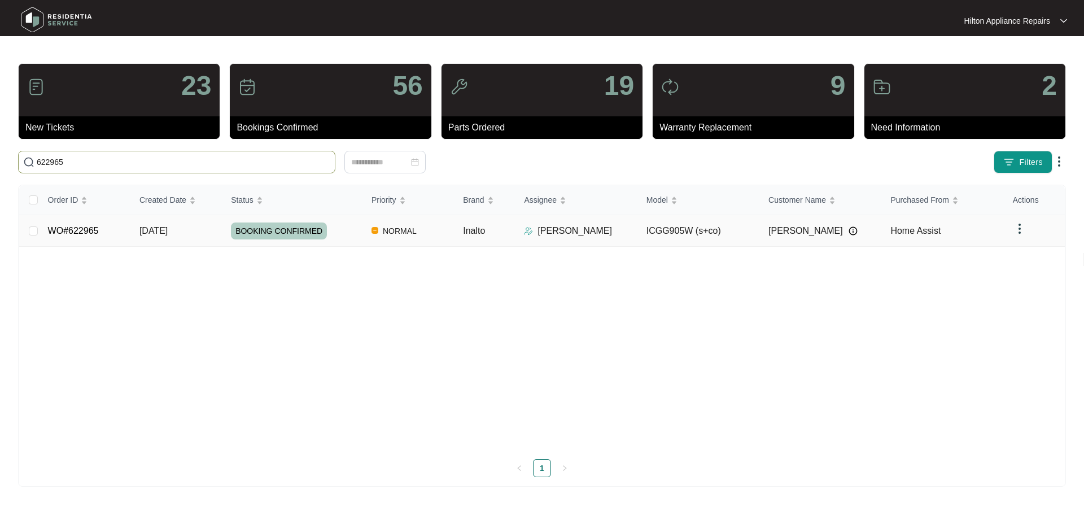
type input "622965"
click at [455, 228] on td "Inalto" at bounding box center [484, 231] width 61 height 32
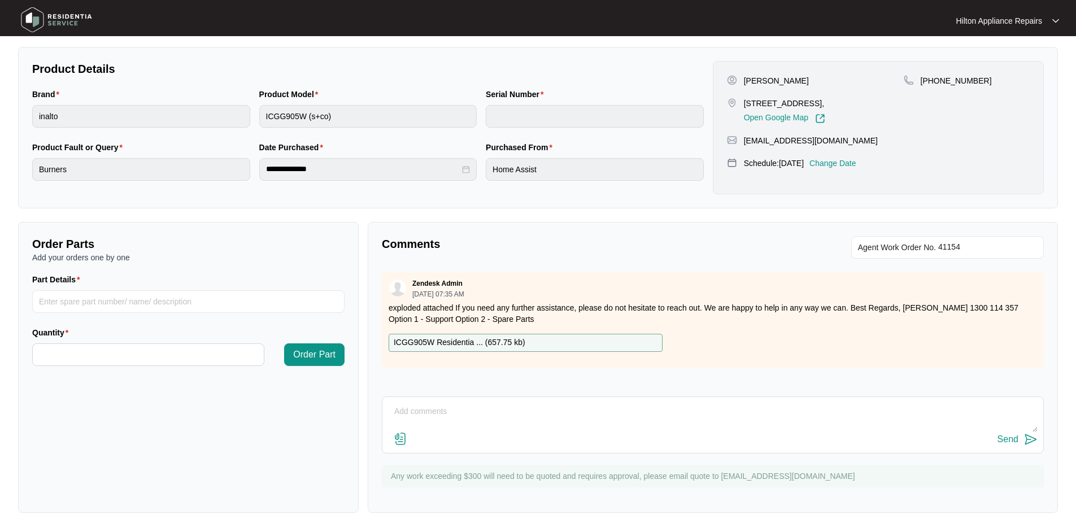
scroll to position [230, 0]
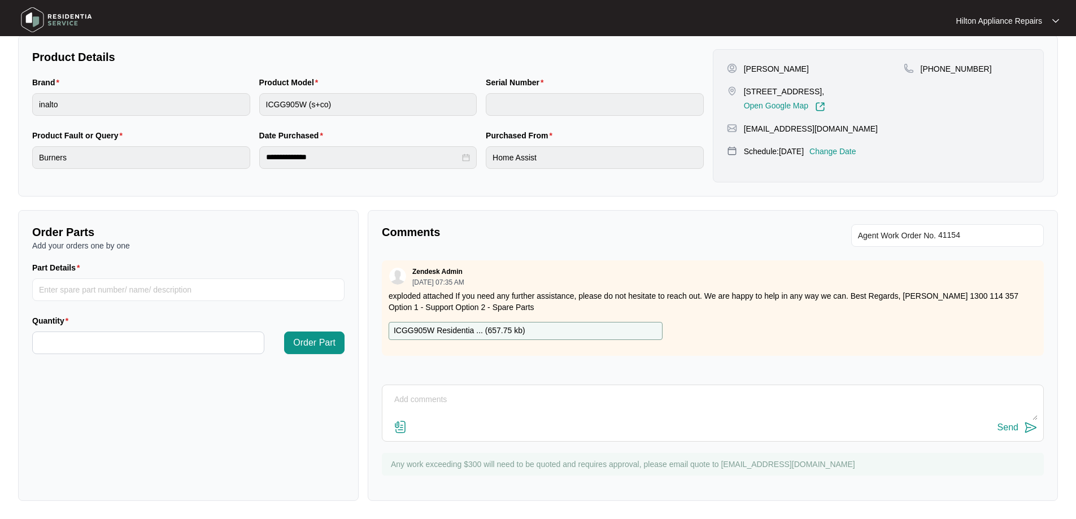
click at [614, 409] on textarea at bounding box center [712, 405] width 649 height 29
paste textarea "Start 1000 Finish 1020 Attended property for 2 burners not working. Owner advis…"
type textarea "Start 1000 Finish 1020 Attended property for 2 burners not working. Owner advis…"
click at [399, 425] on img at bounding box center [401, 427] width 14 height 14
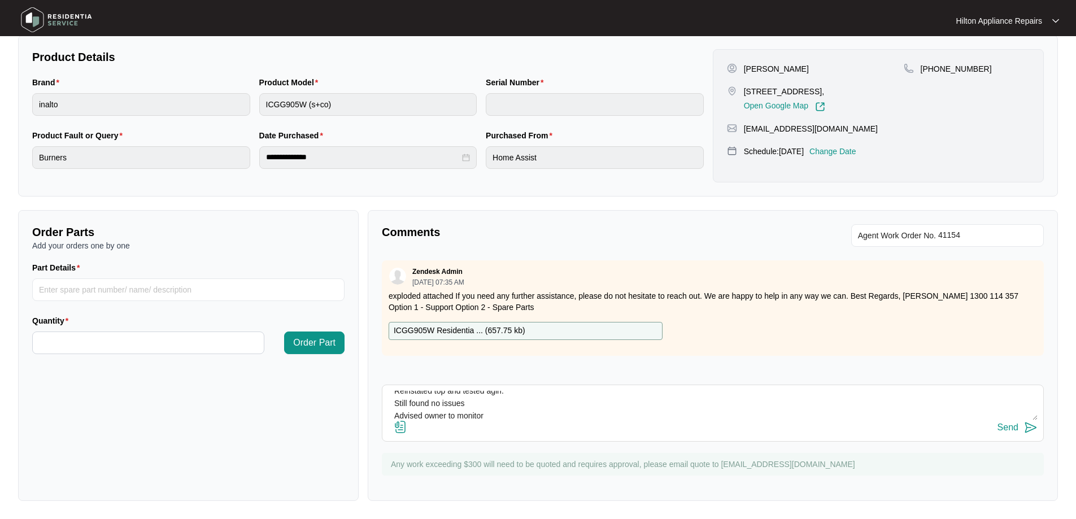
click at [0, 0] on input "file" at bounding box center [0, 0] width 0 height 0
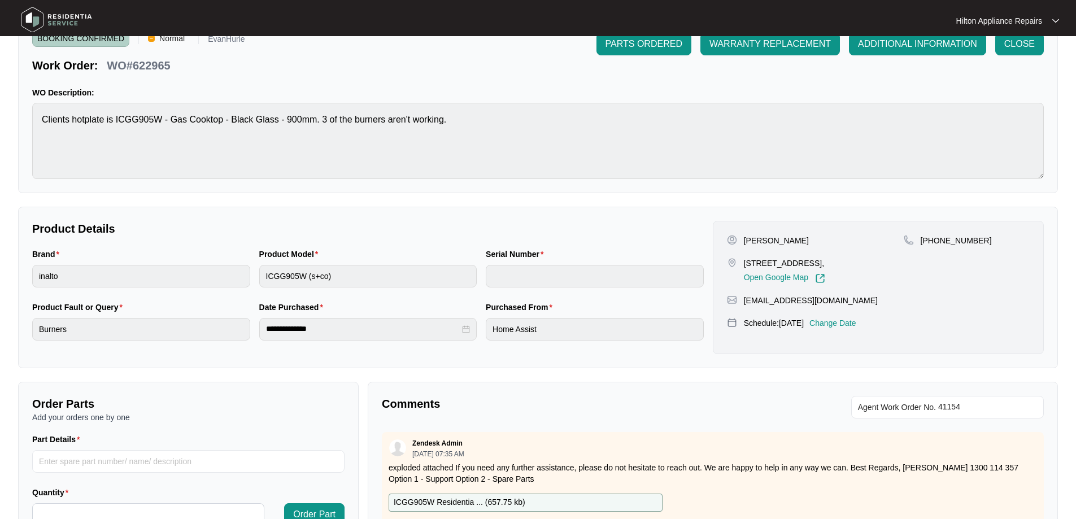
scroll to position [0, 0]
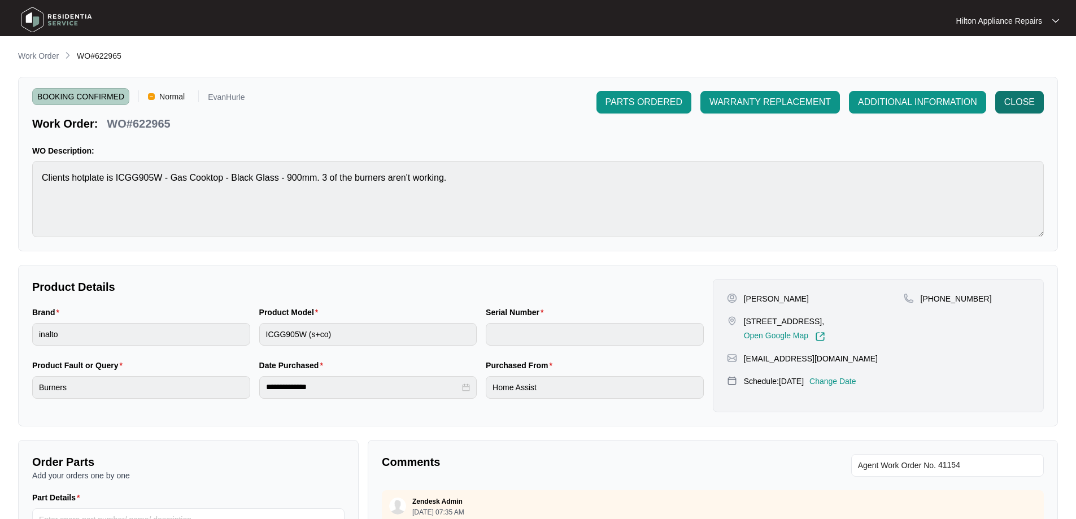
click at [1007, 102] on span "CLOSE" at bounding box center [1019, 102] width 30 height 14
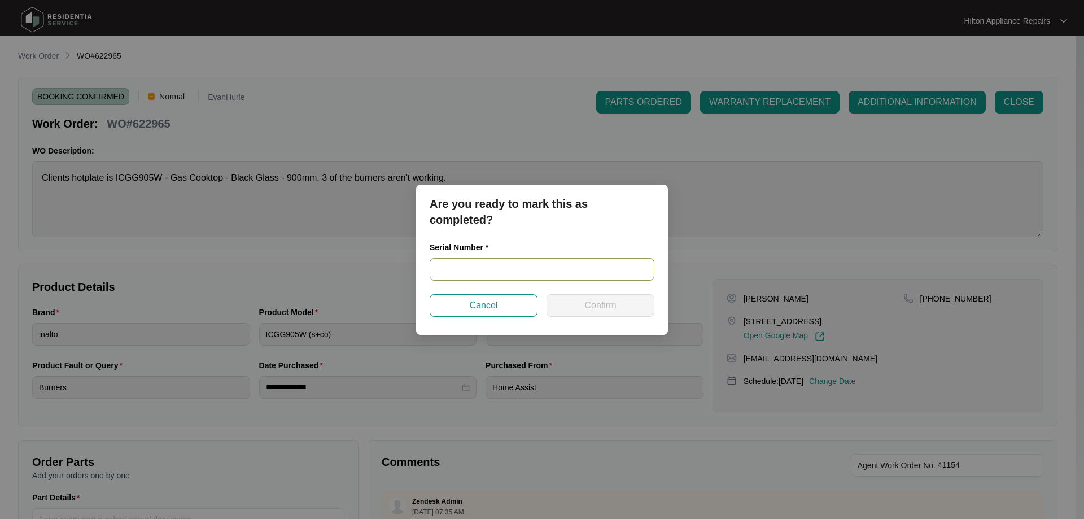
click at [490, 268] on input "text" at bounding box center [542, 269] width 225 height 23
drag, startPoint x: 488, startPoint y: 263, endPoint x: 569, endPoint y: 274, distance: 82.1
click at [488, 263] on input "text" at bounding box center [542, 269] width 225 height 23
type input "2023080245"
click at [610, 305] on span "Confirm" at bounding box center [600, 306] width 32 height 14
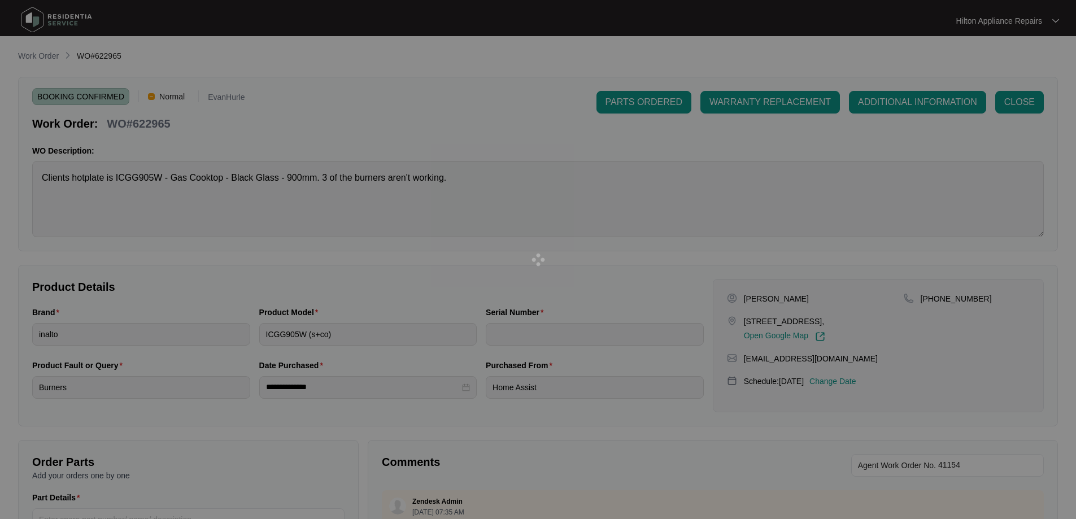
type input "2023080245"
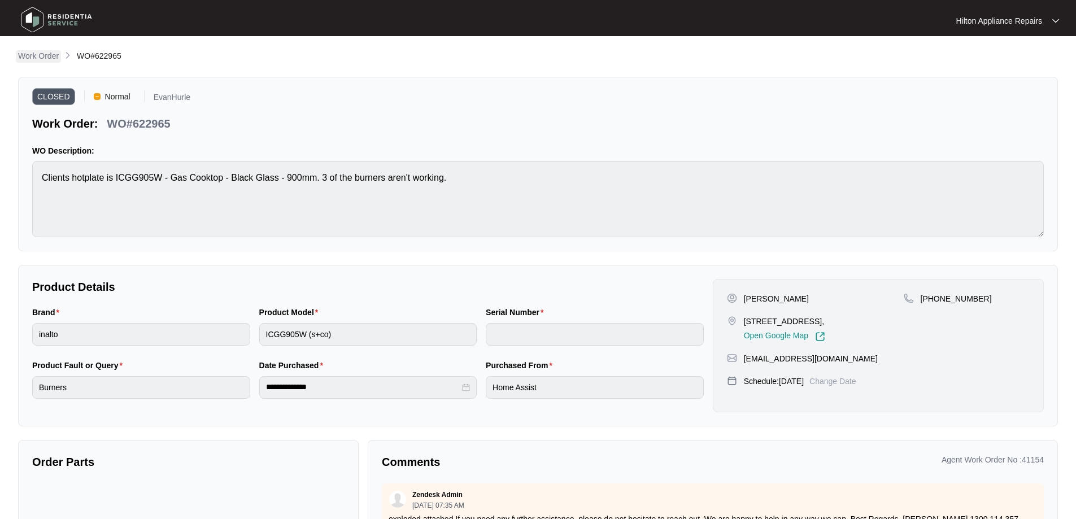
click at [33, 58] on p "Work Order" at bounding box center [38, 55] width 41 height 11
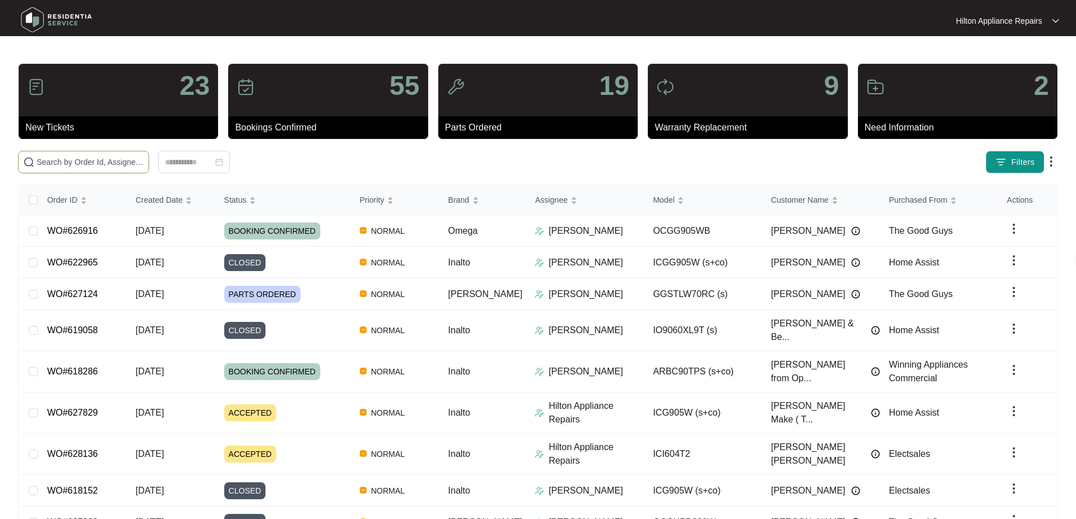
click at [144, 167] on input "text" at bounding box center [90, 162] width 107 height 12
click at [115, 161] on input "text" at bounding box center [90, 162] width 107 height 12
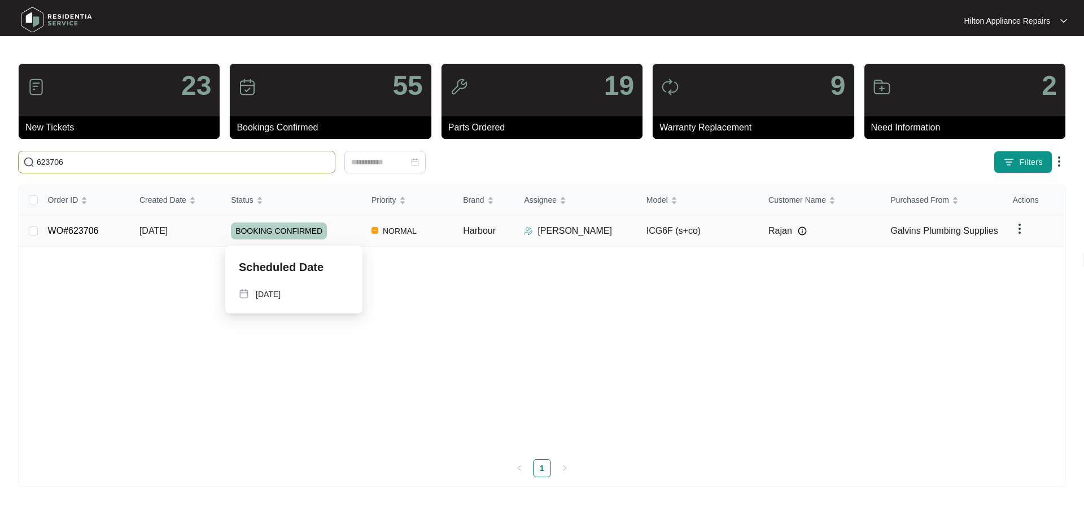
type input "623706"
click at [351, 226] on div "BOOKING CONFIRMED" at bounding box center [297, 230] width 132 height 17
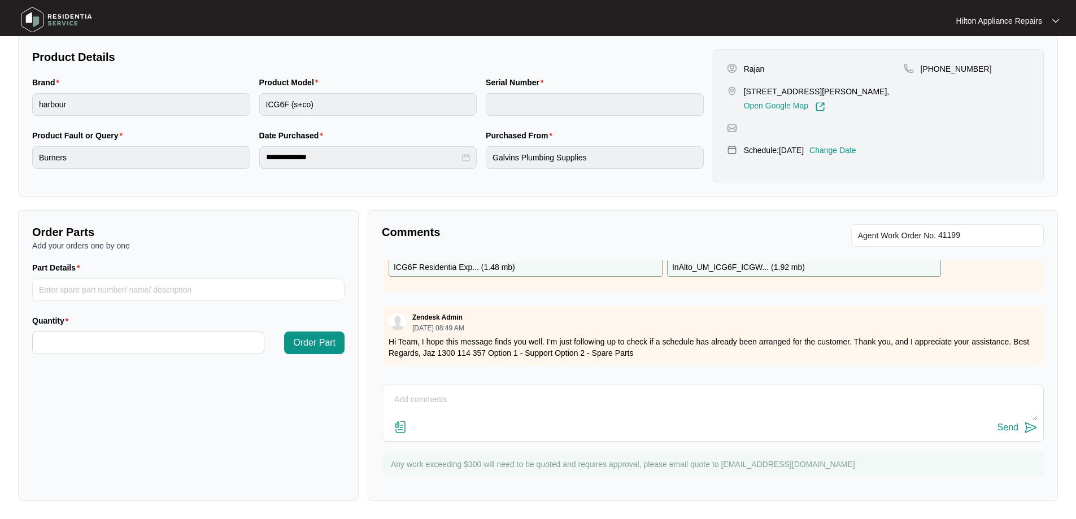
scroll to position [137, 0]
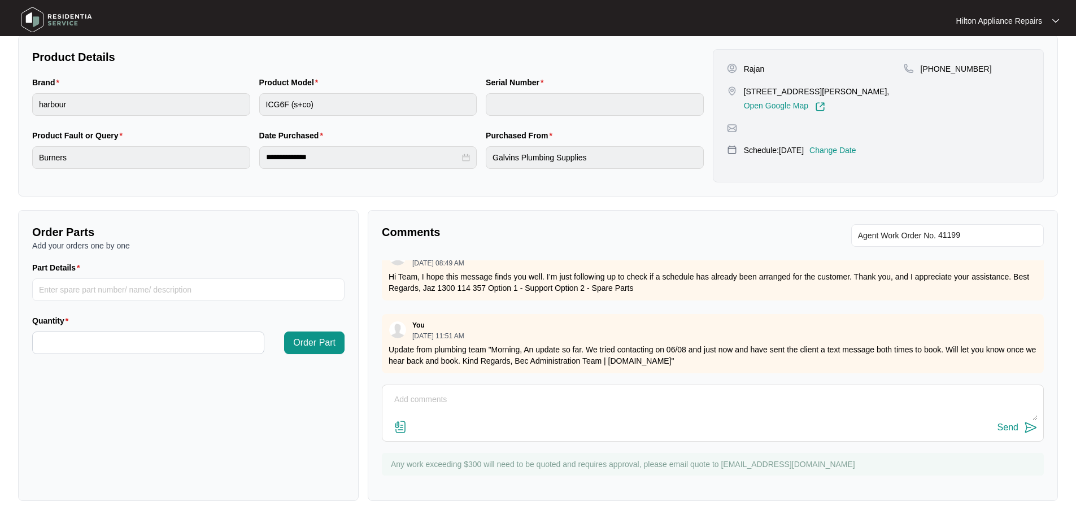
click at [515, 395] on textarea at bounding box center [712, 405] width 649 height 29
paste textarea "START TIME: 5:00pm FINSIH TIME: 6:00pm MATERIALS USED/AMOUNT: Paper clip. To ma…"
type textarea "START TIME: 5:00pm FINSIH TIME: 6:00pm MATERIALS USED/AMOUNT: Paper clip. To ma…"
click at [399, 428] on img at bounding box center [401, 427] width 14 height 14
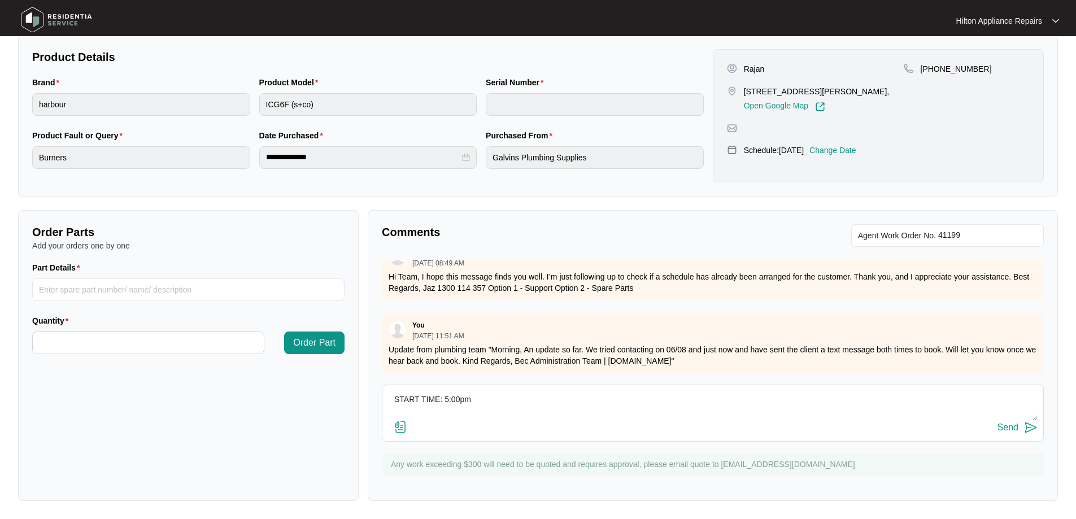
click at [0, 0] on input "file" at bounding box center [0, 0] width 0 height 0
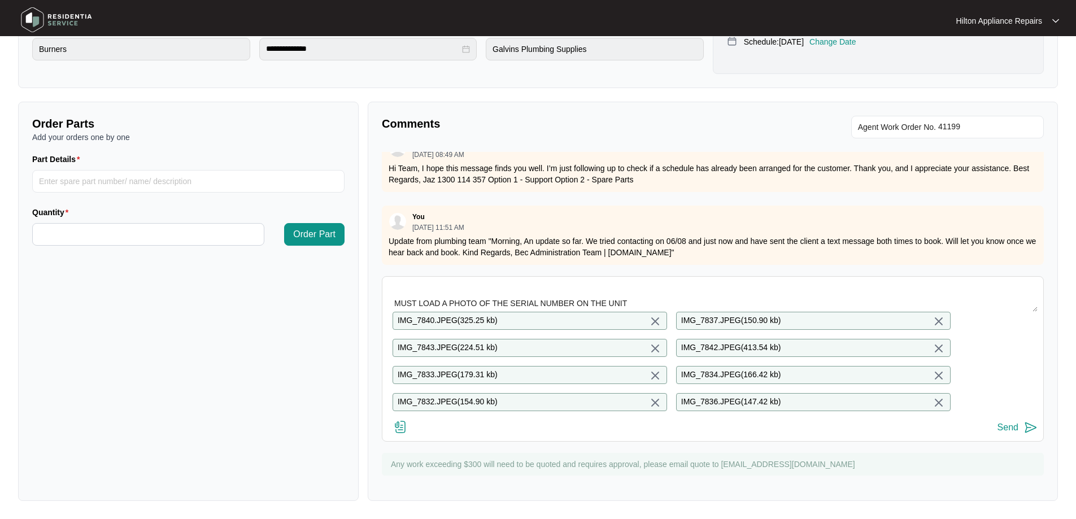
scroll to position [347, 0]
click at [1002, 426] on div "Send" at bounding box center [1007, 427] width 21 height 10
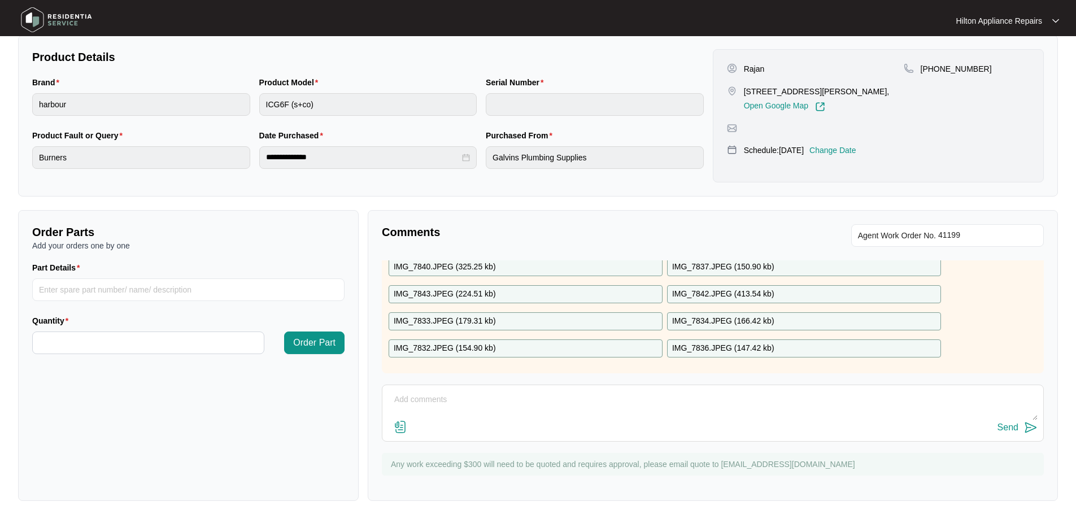
scroll to position [0, 0]
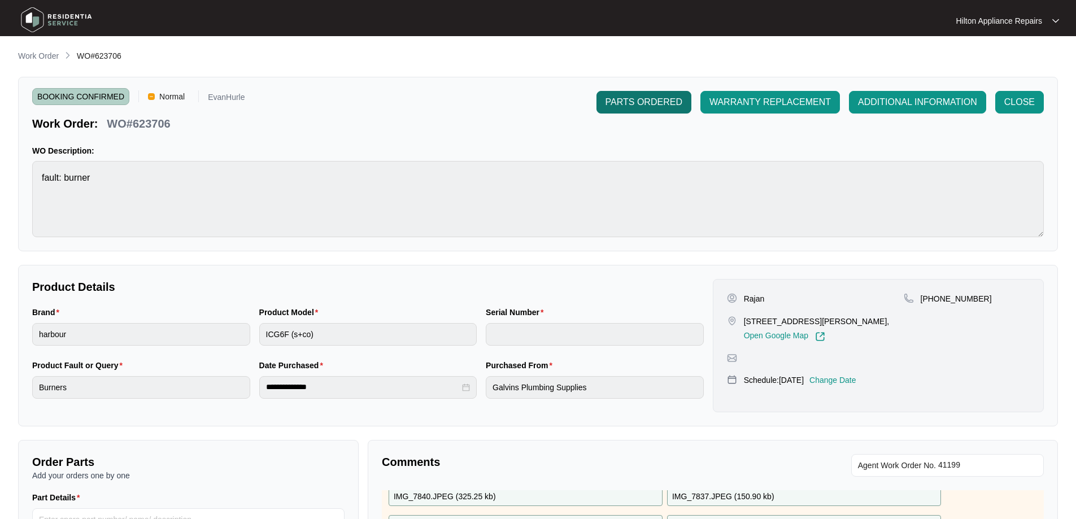
click at [643, 104] on span "PARTS ORDERED" at bounding box center [643, 102] width 77 height 14
click at [36, 53] on p "Work Order" at bounding box center [38, 55] width 41 height 11
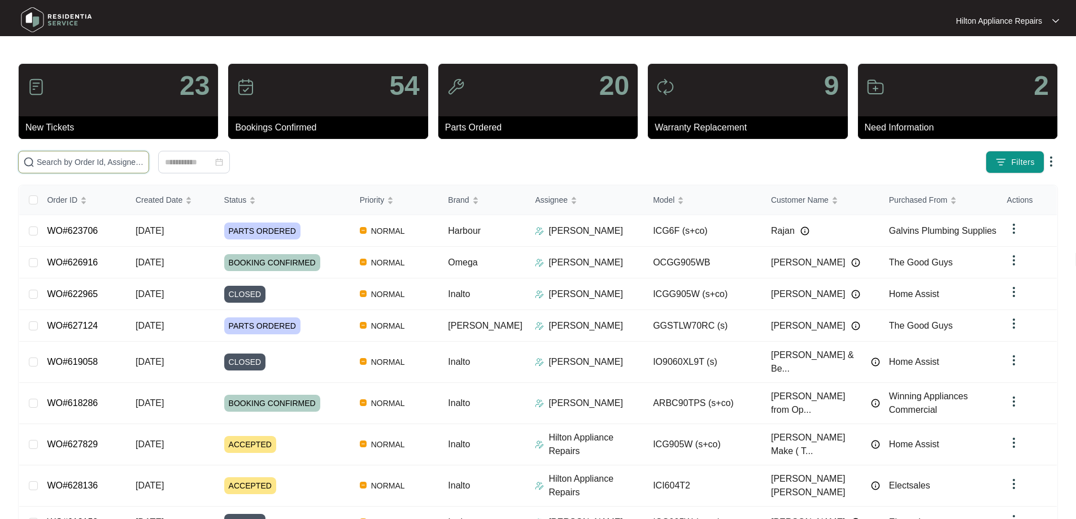
click at [144, 158] on input "text" at bounding box center [90, 162] width 107 height 12
click at [143, 163] on input "text" at bounding box center [90, 162] width 107 height 12
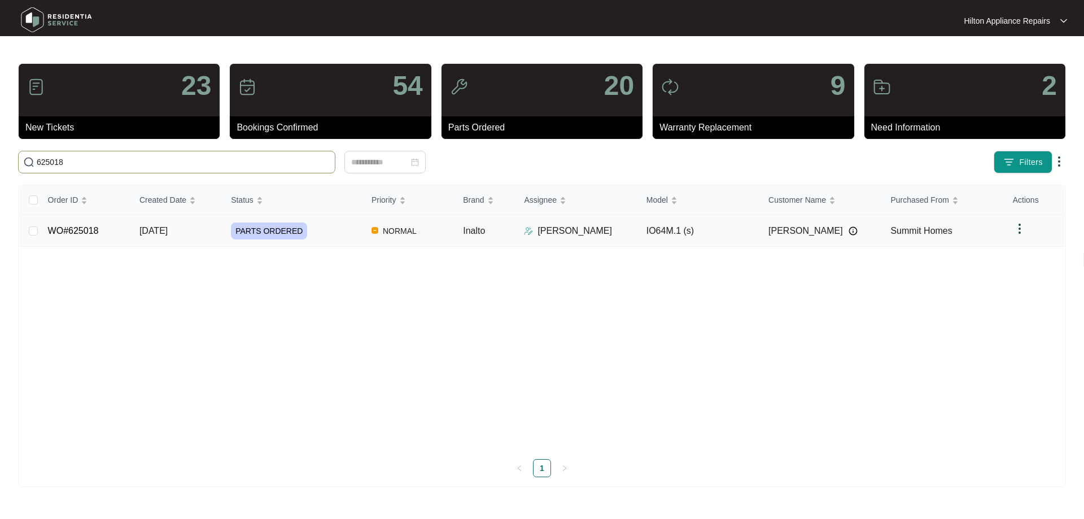
type input "625018"
click at [330, 225] on div "PARTS ORDERED" at bounding box center [297, 230] width 132 height 17
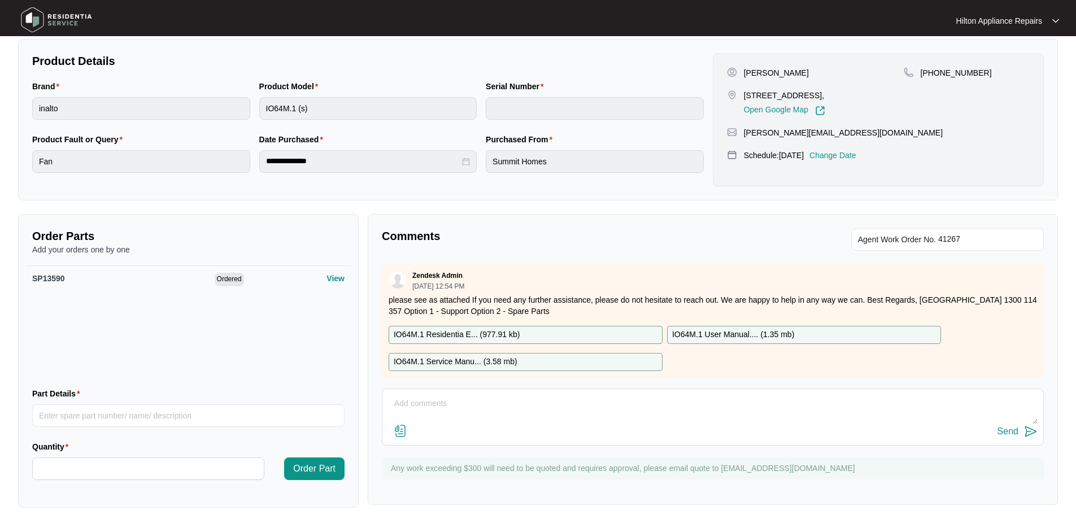
scroll to position [233, 0]
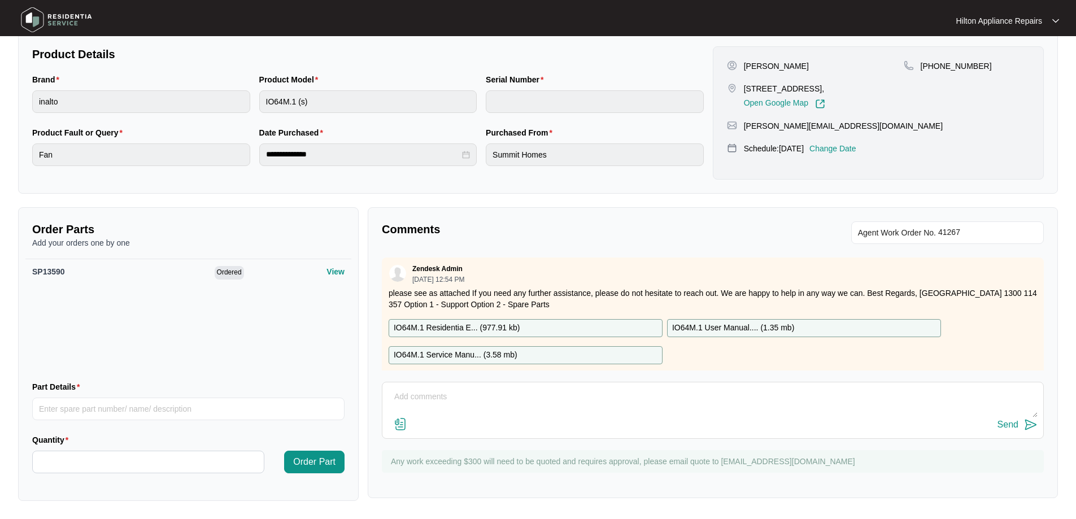
click at [501, 391] on textarea at bounding box center [712, 402] width 649 height 29
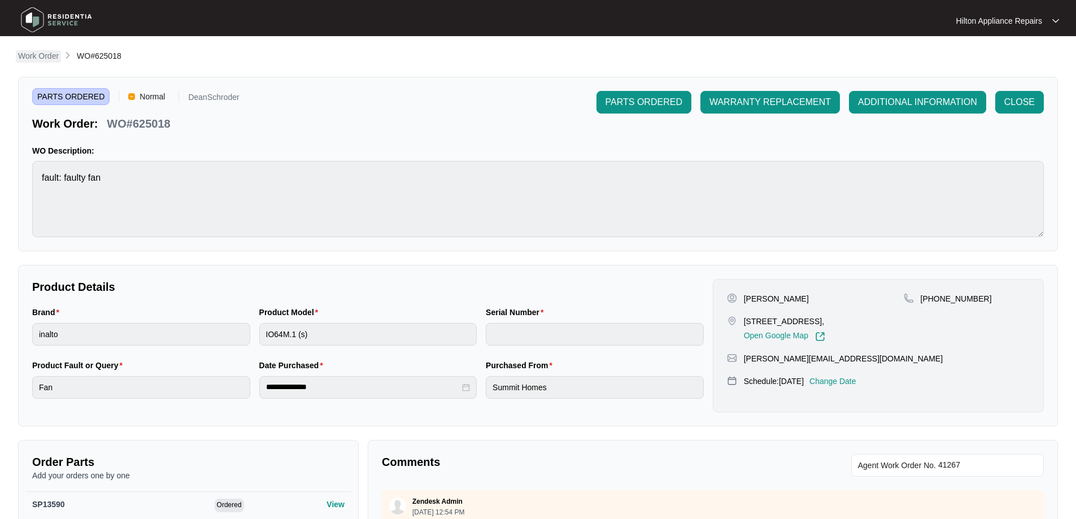
click at [38, 55] on p "Work Order" at bounding box center [38, 55] width 41 height 11
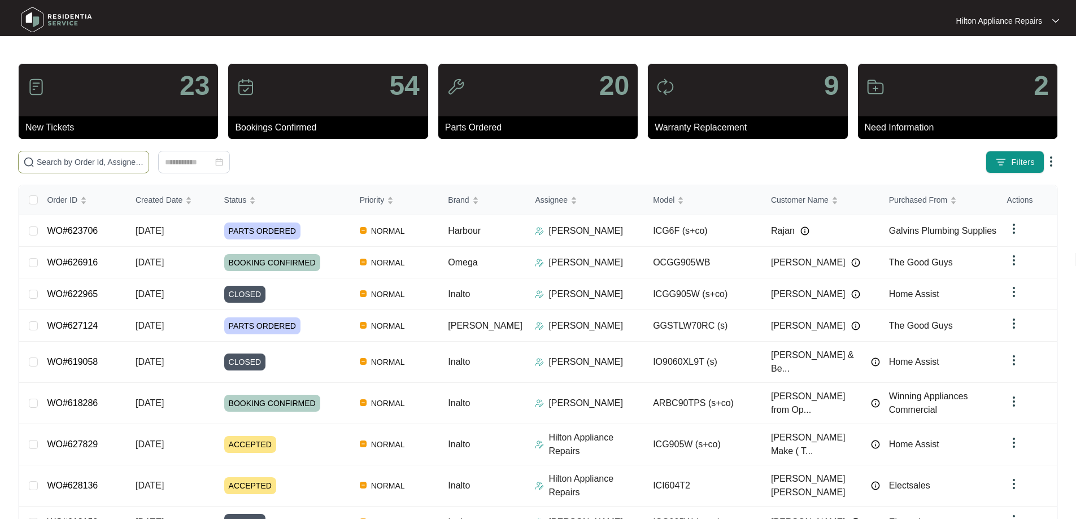
click at [144, 158] on input "text" at bounding box center [90, 162] width 107 height 12
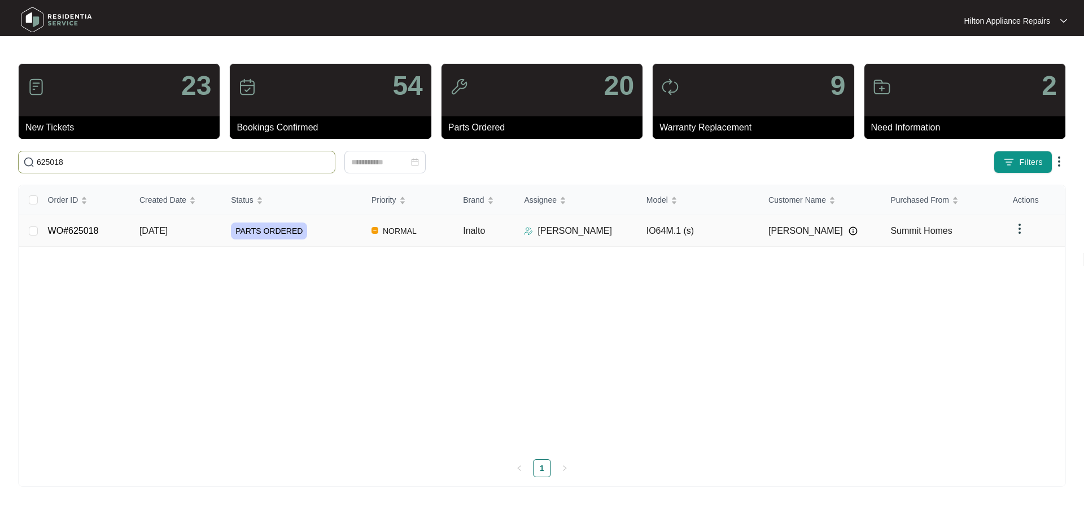
type input "625018"
click at [426, 234] on td "NORMAL" at bounding box center [408, 231] width 91 height 32
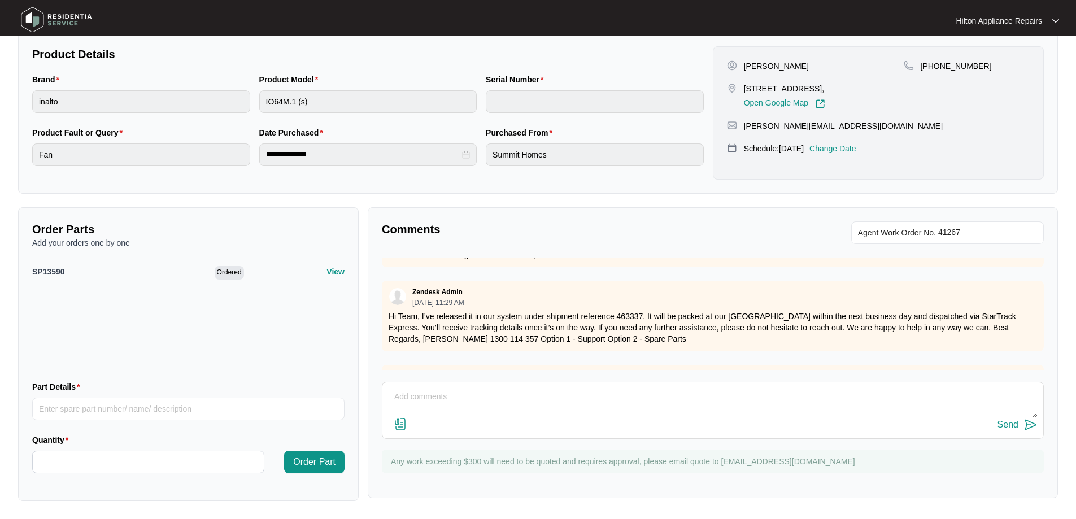
scroll to position [575, 0]
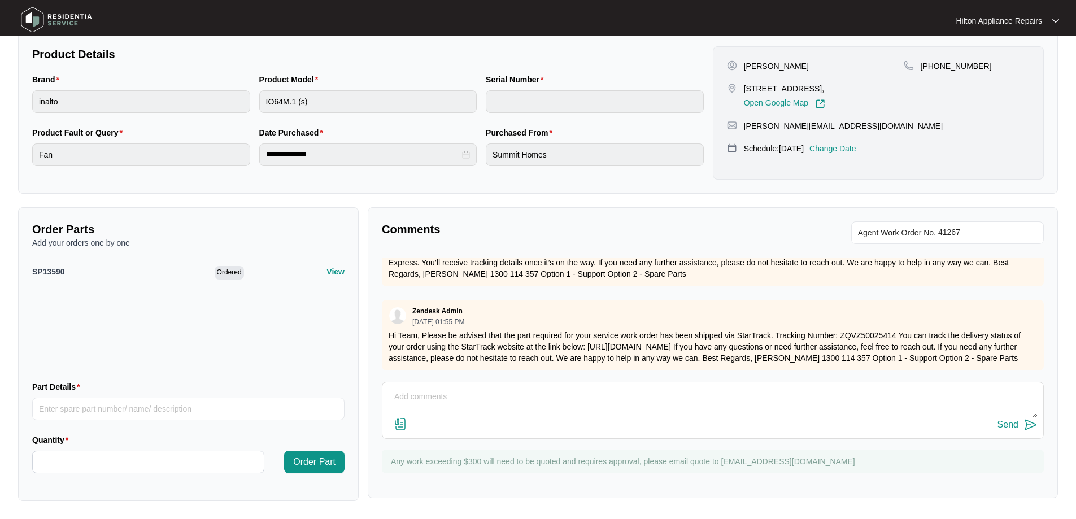
click at [619, 394] on textarea at bounding box center [712, 402] width 649 height 29
paste textarea "[PERSON_NAME] (SOUTH) ([DATE]) - Work Note Fitted fan element ok, now requires …"
type textarea "[PERSON_NAME] (SOUTH) ([DATE]) - Work Note Fitted fan element ok, now requires …"
click at [1010, 426] on div "Send" at bounding box center [1007, 425] width 21 height 10
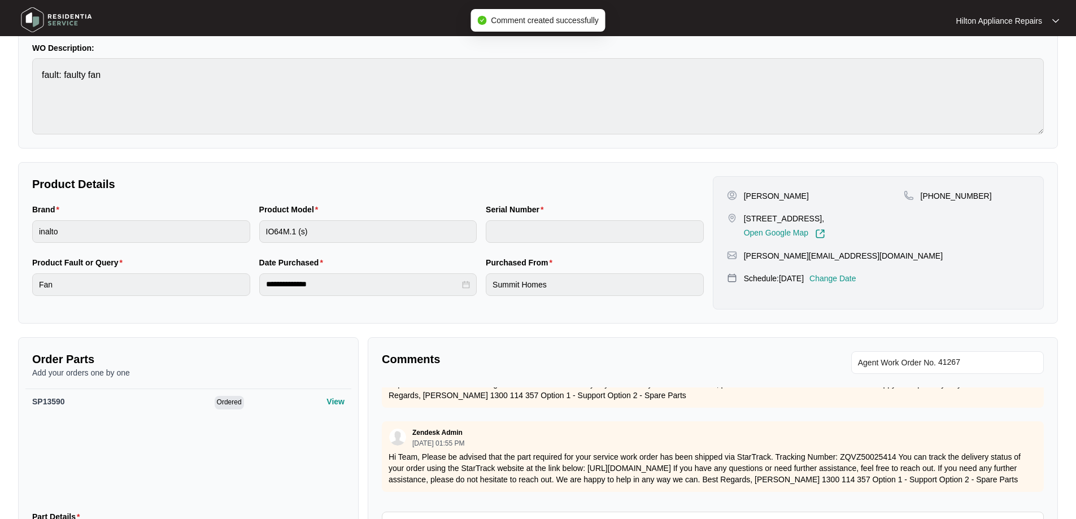
scroll to position [0, 0]
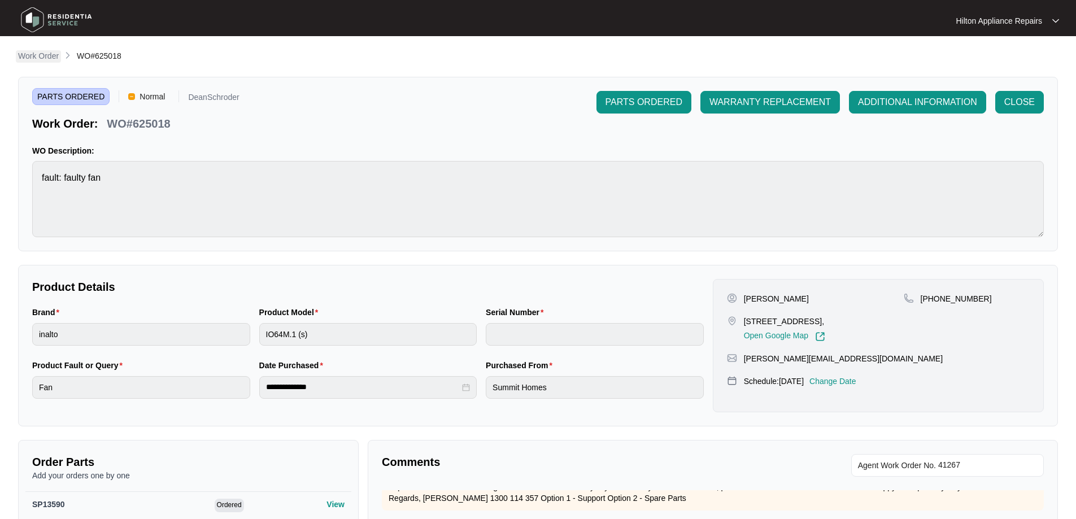
click at [45, 54] on p "Work Order" at bounding box center [38, 55] width 41 height 11
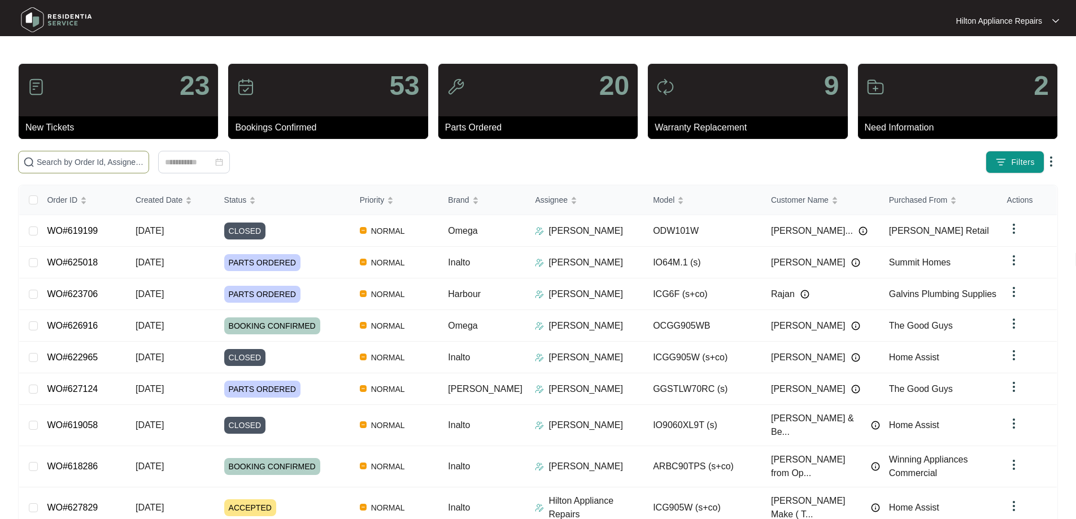
click at [144, 164] on input "text" at bounding box center [90, 162] width 107 height 12
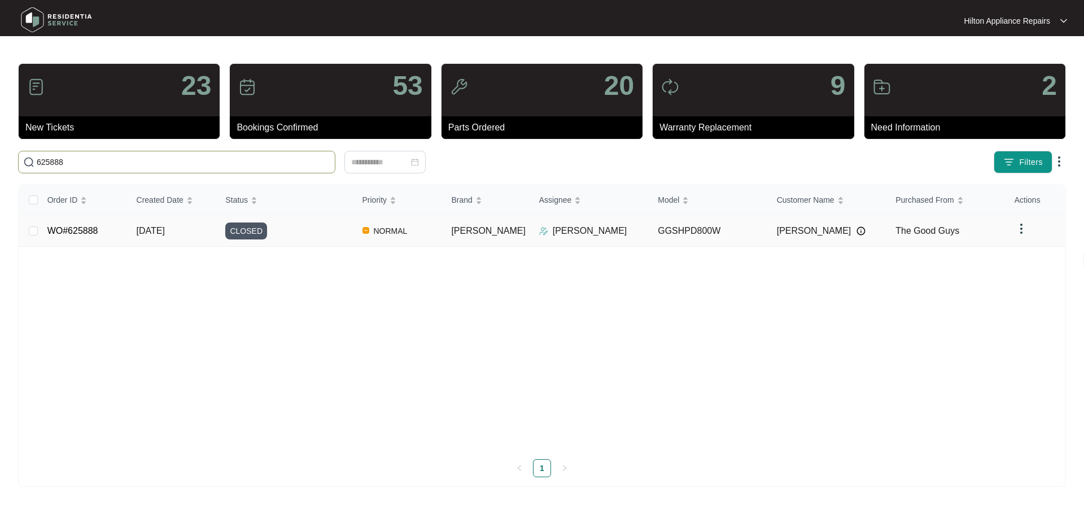
type input "625888"
click at [332, 234] on div "CLOSED" at bounding box center [289, 230] width 128 height 17
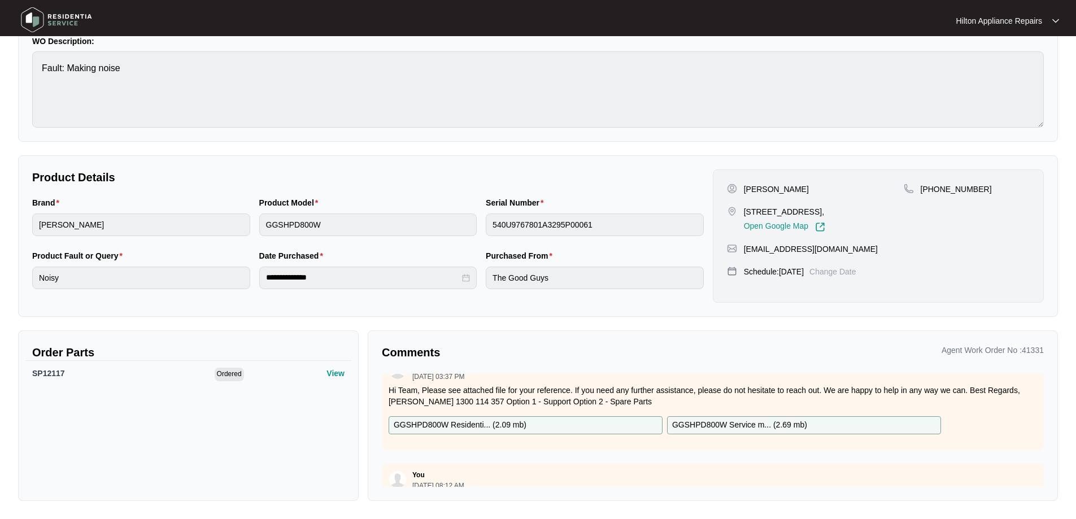
scroll to position [189, 0]
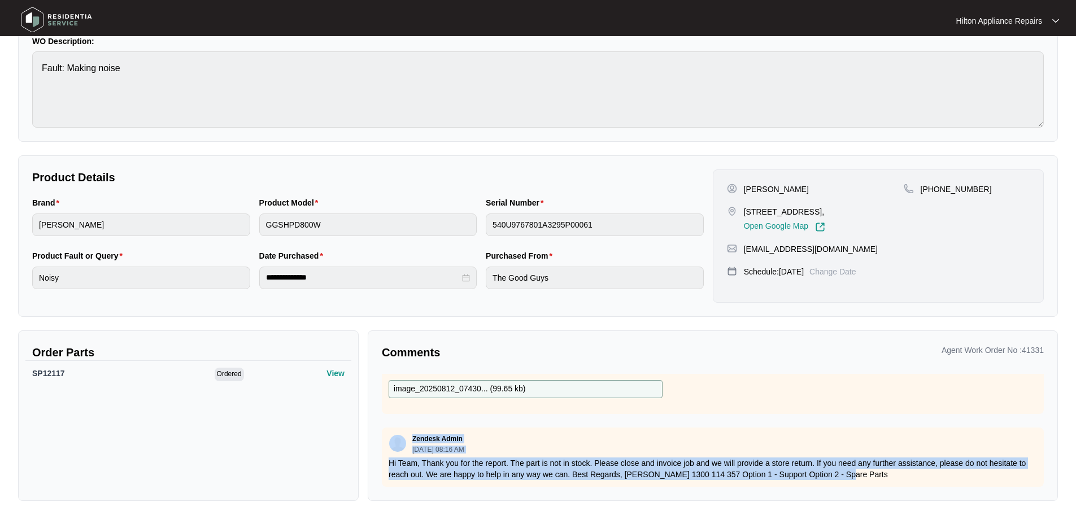
drag, startPoint x: 852, startPoint y: 470, endPoint x: 381, endPoint y: 438, distance: 472.0
click at [380, 438] on div "Comments Agent Work Order No : 41331 Zendesk Admin [DATE] 03:37 PM Hi Team, Ple…" at bounding box center [713, 415] width 690 height 171
copy div "Zendesk Admin [DATE] 08:16 AM Hi Team, Thank you for the report. The part is no…"
